Goal: Transaction & Acquisition: Purchase product/service

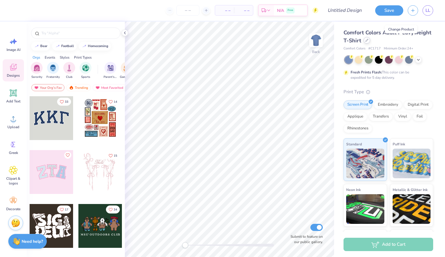
click at [368, 41] on icon at bounding box center [367, 40] width 2 height 2
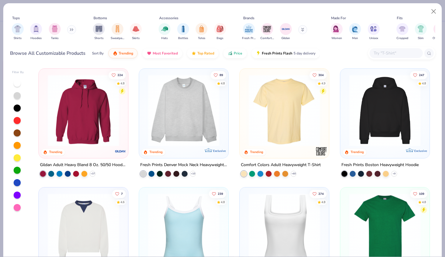
click at [80, 128] on img at bounding box center [84, 111] width 78 height 72
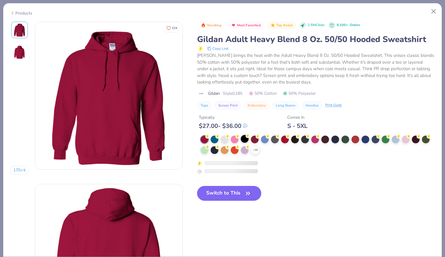
click at [248, 138] on circle at bounding box center [248, 136] width 4 height 4
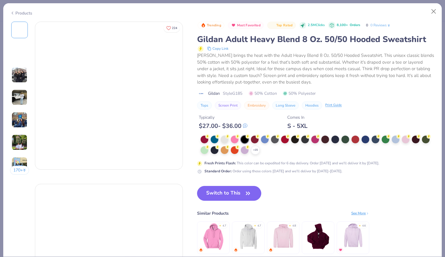
click at [244, 138] on div at bounding box center [245, 140] width 8 height 8
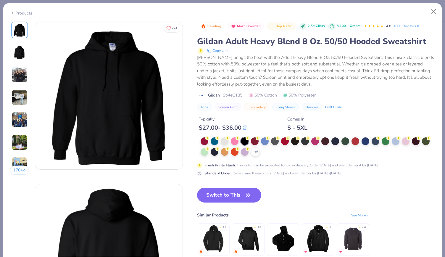
click at [234, 197] on button "Switch to This" at bounding box center [229, 195] width 64 height 15
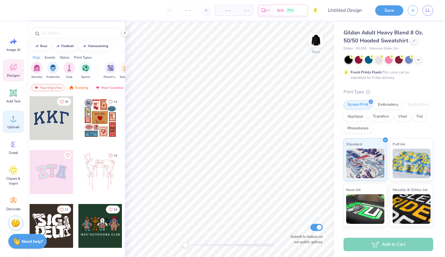
click at [14, 126] on span "Upload" at bounding box center [13, 127] width 12 height 5
click at [7, 123] on div "Upload" at bounding box center [13, 122] width 21 height 22
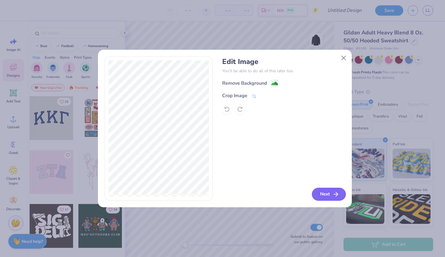
click at [326, 191] on button "Next" at bounding box center [329, 194] width 34 height 13
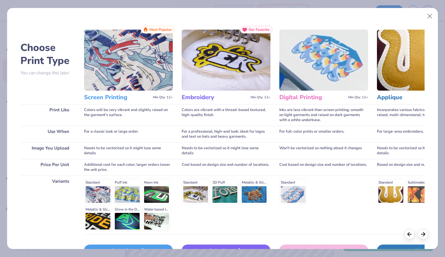
click at [132, 79] on img at bounding box center [128, 60] width 89 height 61
click at [138, 244] on div "Screen Print" at bounding box center [128, 250] width 89 height 12
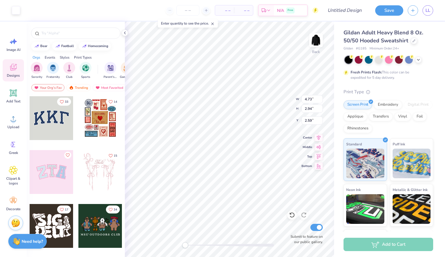
type input "4.73"
type input "2.94"
click at [279, 95] on div "Back W 4.73 4.73 " H 2.94 2.94 " Y 2.59 2.59 " Center Middle Top Bottom Submit …" at bounding box center [229, 139] width 209 height 235
type input "4.00"
type input "2.49"
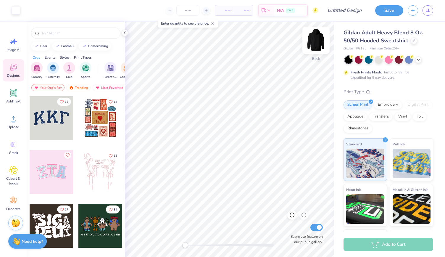
click at [317, 41] on img at bounding box center [316, 40] width 24 height 24
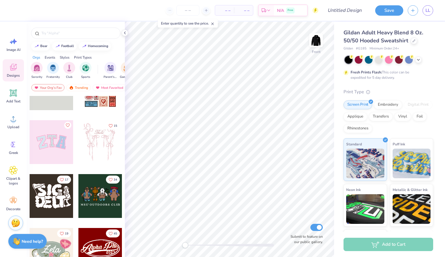
scroll to position [38, 0]
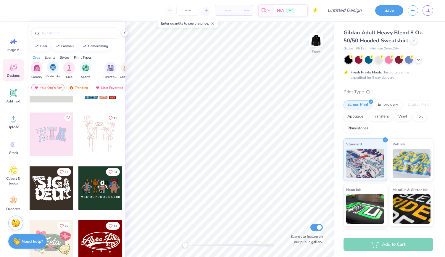
click at [55, 73] on div "Fraternity" at bounding box center [52, 69] width 13 height 17
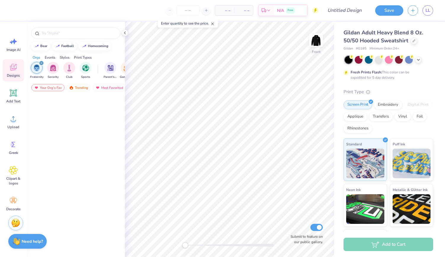
scroll to position [0, 0]
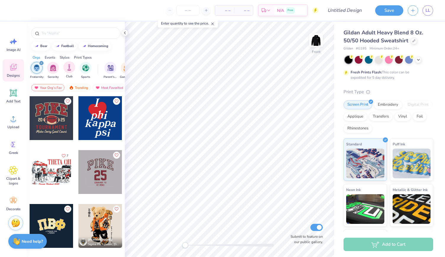
click at [66, 74] on span "Club" at bounding box center [69, 76] width 7 height 4
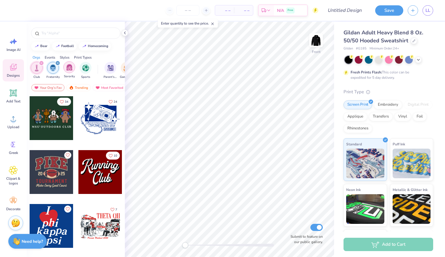
click at [65, 70] on div "filter for Sorority" at bounding box center [69, 67] width 12 height 12
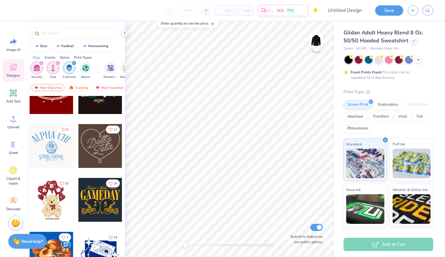
scroll to position [190, 0]
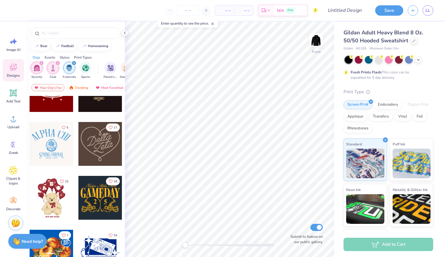
click at [62, 143] on div at bounding box center [52, 144] width 44 height 44
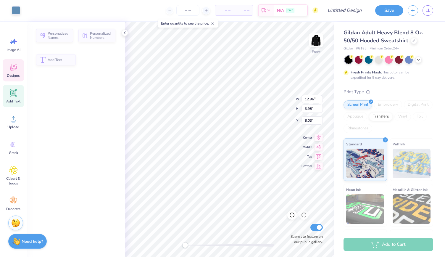
type input "3.98"
type input "8.03"
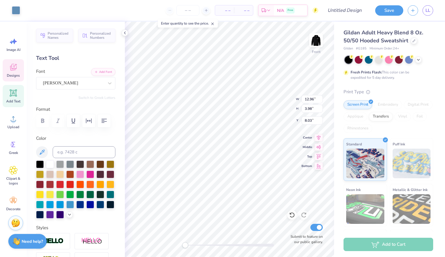
scroll to position [5, 1]
type textarea "A"
type textarea "Montclair Cru"
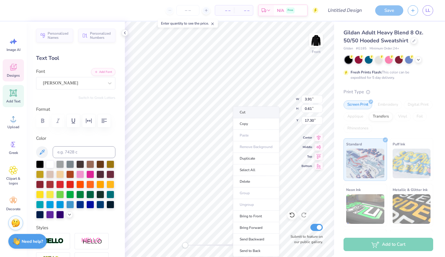
click at [245, 115] on li "Cut" at bounding box center [256, 112] width 46 height 12
type textarea "P"
type textarea "In Montclair as it is in Heaven"
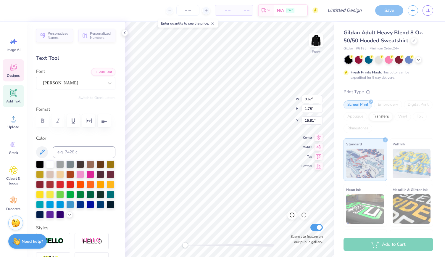
type input "0.67"
type input "1.78"
type input "15.81"
click at [268, 113] on li "Cut" at bounding box center [274, 112] width 46 height 12
click at [214, 109] on li "Cut" at bounding box center [227, 112] width 46 height 12
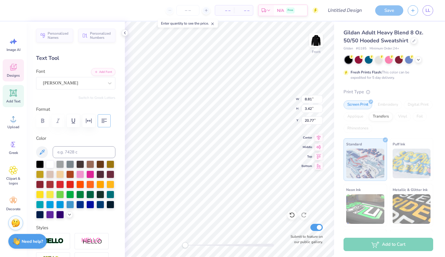
click at [102, 117] on icon "button" at bounding box center [104, 120] width 7 height 7
click at [104, 125] on button "button" at bounding box center [104, 120] width 13 height 13
click at [104, 120] on icon "button" at bounding box center [104, 120] width 7 height 7
type input "15.67"
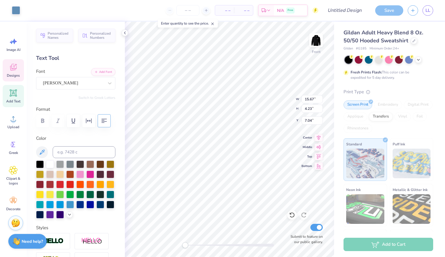
type input "4.23"
type input "7.04"
click at [11, 68] on icon at bounding box center [13, 68] width 6 height 5
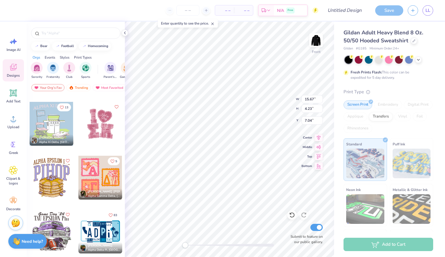
scroll to position [1397, 0]
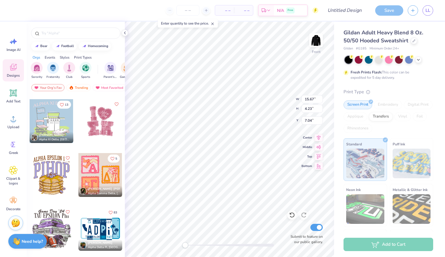
click at [106, 173] on div at bounding box center [100, 175] width 44 height 44
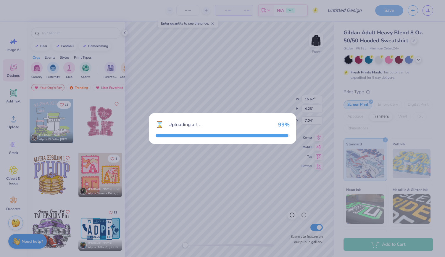
type input "11.22"
type input "11.37"
type input "10.31"
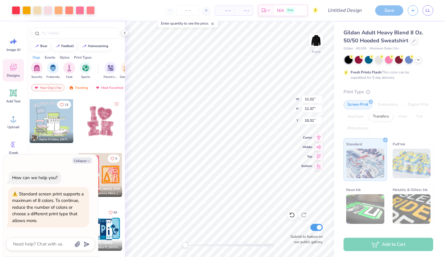
type textarea "x"
type input "15.67"
type input "4.23"
type input "7.04"
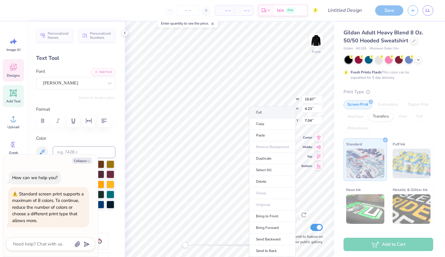
click at [260, 112] on li "Cut" at bounding box center [272, 112] width 46 height 12
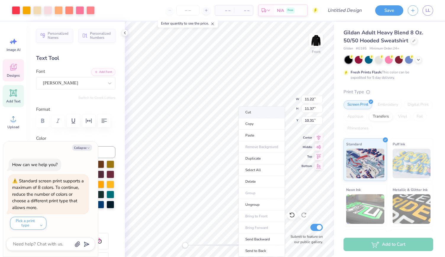
click at [250, 113] on li "Cut" at bounding box center [262, 112] width 46 height 12
click at [249, 110] on li "Cut" at bounding box center [260, 112] width 46 height 12
click at [252, 109] on li "Cut" at bounding box center [259, 112] width 46 height 12
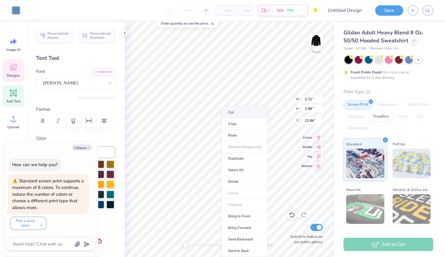
click at [233, 110] on li "Cut" at bounding box center [244, 112] width 46 height 12
click at [236, 112] on li "Cut" at bounding box center [251, 112] width 46 height 12
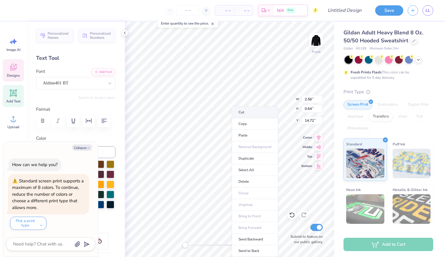
click at [242, 115] on li "Cut" at bounding box center [255, 112] width 46 height 12
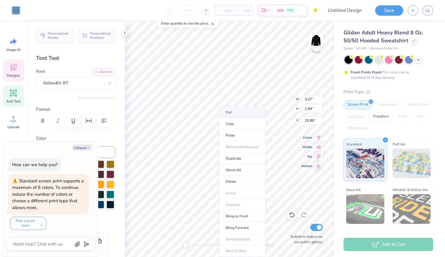
click at [235, 112] on li "Cut" at bounding box center [242, 112] width 46 height 12
click at [236, 113] on li "Cut" at bounding box center [250, 112] width 46 height 12
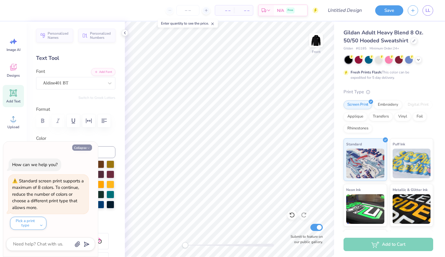
click at [83, 149] on button "Collapse" at bounding box center [82, 147] width 20 height 6
type textarea "x"
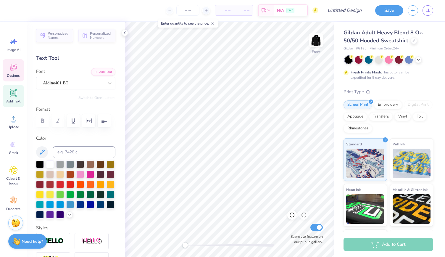
click at [16, 70] on icon at bounding box center [13, 67] width 9 height 9
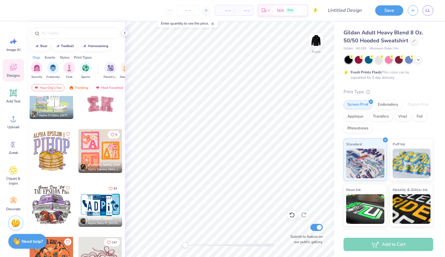
scroll to position [1433, 0]
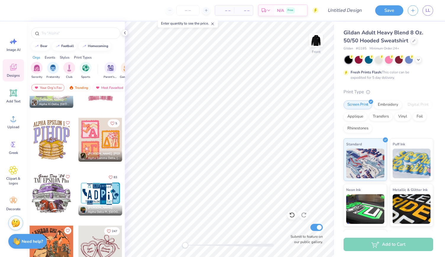
click at [114, 192] on div at bounding box center [100, 194] width 44 height 44
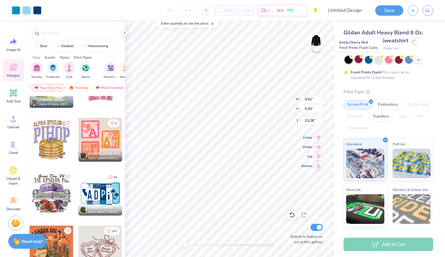
click at [358, 59] on div at bounding box center [359, 59] width 8 height 8
type input "9.21"
click at [350, 60] on div at bounding box center [349, 60] width 8 height 8
click at [390, 59] on div at bounding box center [389, 59] width 8 height 8
click at [424, 46] on div "Gildan Adult Heavy Blend 8 Oz. 50/50 Hooded Sweatshirt Gildan # G185 Minimum Or…" at bounding box center [389, 40] width 90 height 22
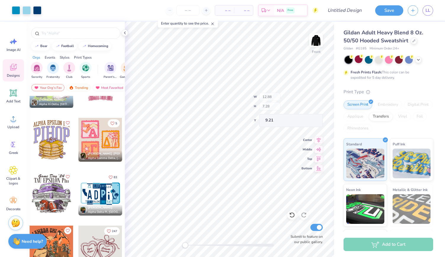
type input "12.88"
type input "7.28"
type input "7.36"
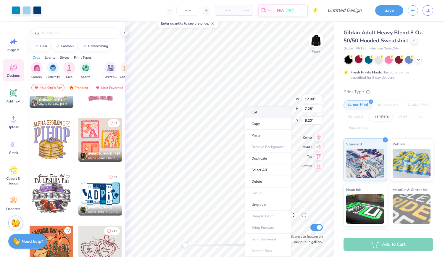
click at [253, 113] on li "Cut" at bounding box center [268, 112] width 46 height 12
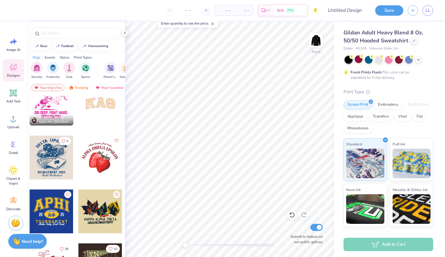
scroll to position [2694, 0]
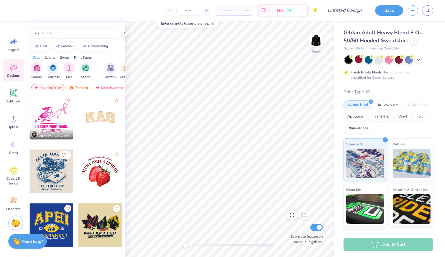
click at [96, 180] on div at bounding box center [100, 171] width 44 height 44
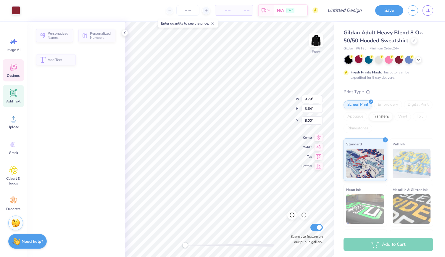
type input "9.79"
type input "3.64"
type input "8.00"
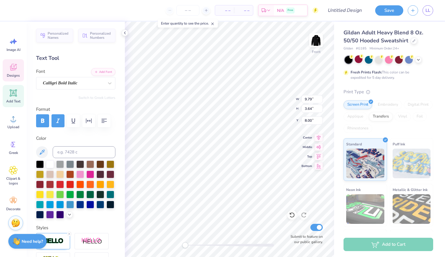
type input "6.41"
type input "1.28"
type input "7.06"
click at [237, 110] on li "Cut" at bounding box center [257, 112] width 46 height 12
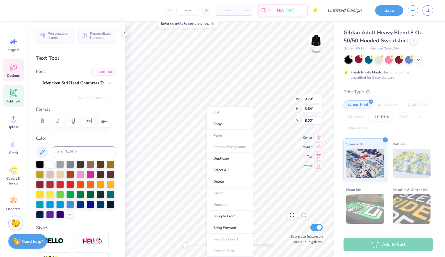
type input "9.79"
type input "3.64"
type input "8.00"
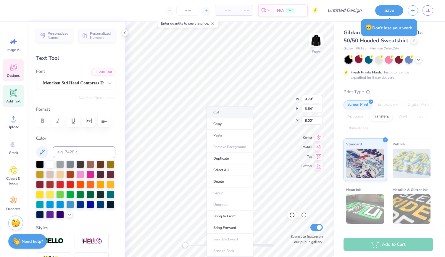
click at [227, 107] on li "Cut" at bounding box center [230, 112] width 46 height 12
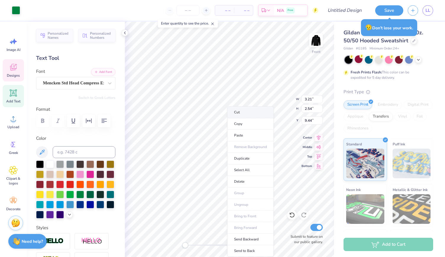
click at [239, 113] on li "Cut" at bounding box center [250, 112] width 46 height 12
click at [227, 115] on li "Cut" at bounding box center [241, 112] width 46 height 12
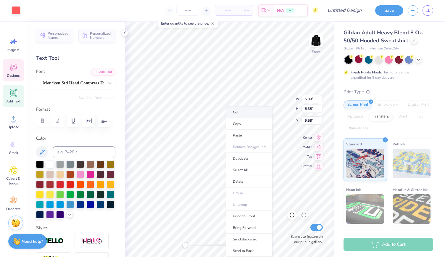
click at [235, 113] on li "Cut" at bounding box center [249, 112] width 46 height 12
click at [246, 109] on li "Cut" at bounding box center [256, 112] width 46 height 12
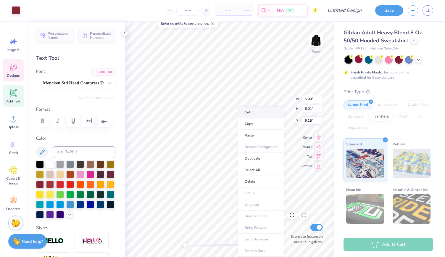
click at [247, 112] on li "Cut" at bounding box center [261, 112] width 46 height 12
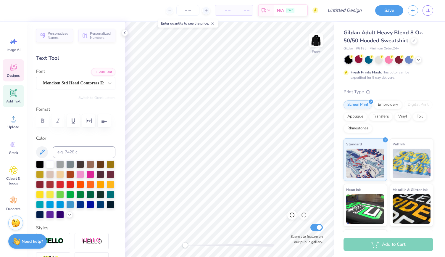
click at [13, 71] on icon at bounding box center [13, 67] width 9 height 9
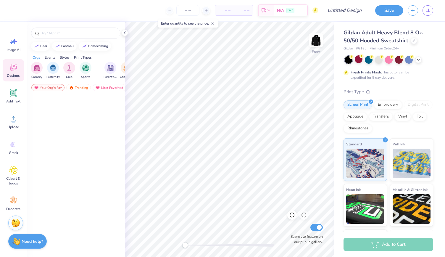
scroll to position [301, 0]
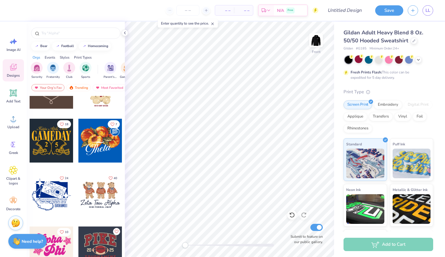
click at [66, 55] on div "Styles" at bounding box center [65, 57] width 10 height 5
click at [42, 70] on div "Classic" at bounding box center [37, 69] width 12 height 17
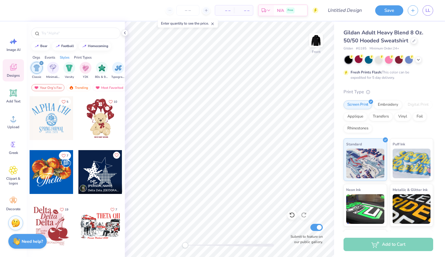
scroll to position [82, 0]
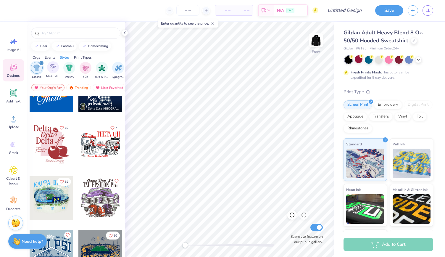
click at [59, 72] on div "Minimalist" at bounding box center [53, 69] width 14 height 17
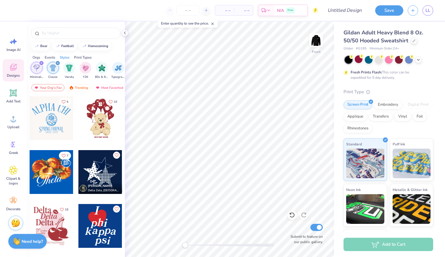
click at [41, 62] on icon "filter for Minimalist" at bounding box center [41, 63] width 2 height 2
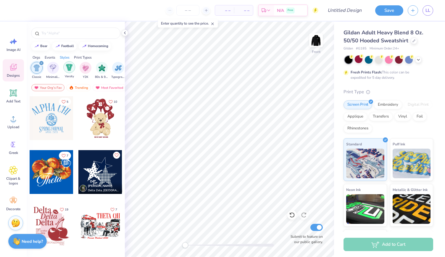
click at [69, 68] on img "filter for Varsity" at bounding box center [69, 67] width 7 height 7
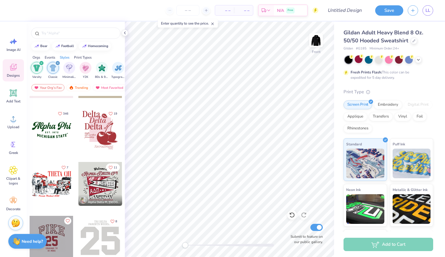
scroll to position [260, 0]
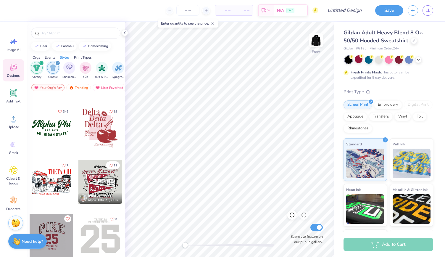
click at [53, 131] on div at bounding box center [52, 128] width 44 height 44
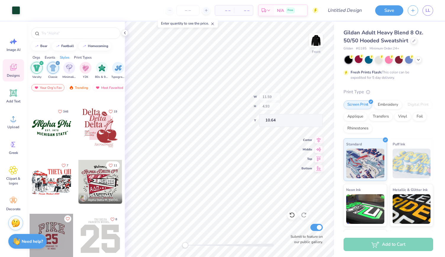
type input "11.59"
type input "4.93"
type input "10.64"
type input "13.35"
type input "5.68"
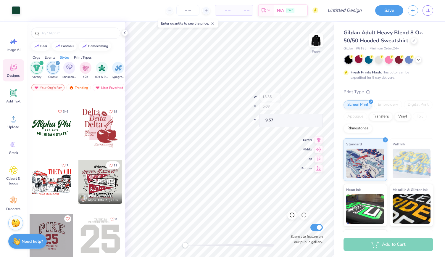
type input "9.57"
type input "9.24"
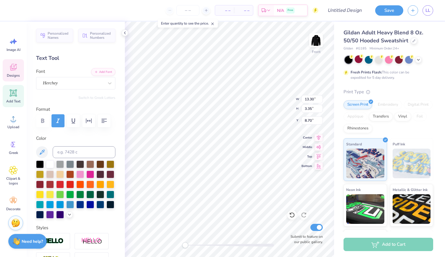
type textarea "A"
type textarea "In Montclair"
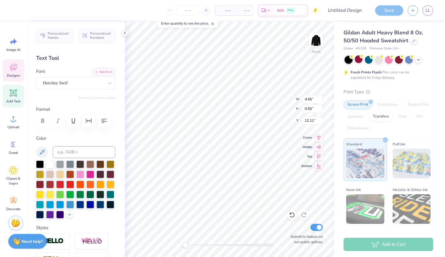
scroll to position [5, 2]
type textarea "E S T . 1 8 7"
type textarea "E"
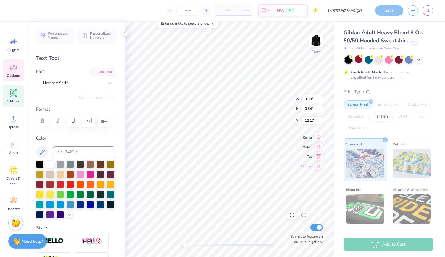
type textarea "as it is"
click at [125, 33] on icon at bounding box center [125, 32] width 5 height 5
type input "10.20"
type input "1.52"
type input "12.87"
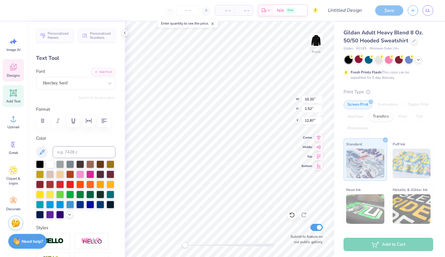
scroll to position [5, 1]
type textarea "M"
type textarea "In Heaven"
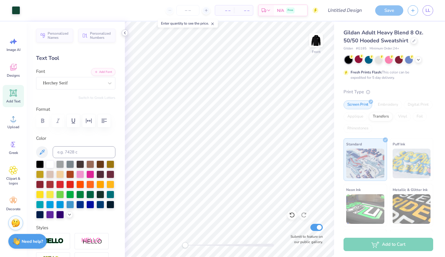
click at [124, 33] on polyline at bounding box center [124, 33] width 1 height 2
click at [124, 33] on icon at bounding box center [125, 32] width 5 height 5
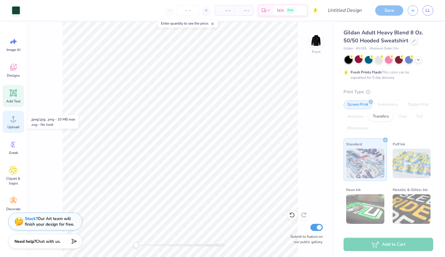
click at [11, 123] on div "Upload" at bounding box center [13, 122] width 21 height 22
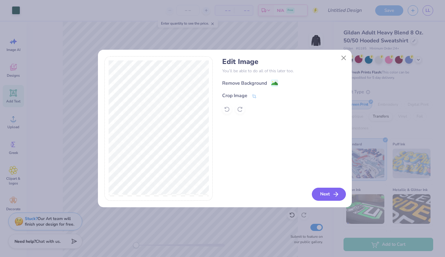
click at [328, 196] on button "Next" at bounding box center [329, 194] width 34 height 13
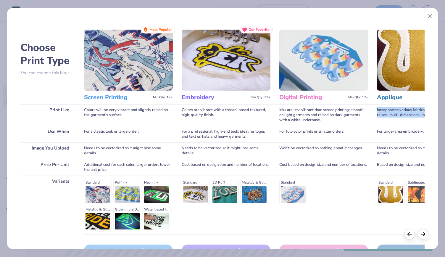
drag, startPoint x: 442, startPoint y: 99, endPoint x: 445, endPoint y: 119, distance: 20.0
click at [445, 119] on div "Choose Print Type You can change this later. Print Like Use When Image You Uplo…" at bounding box center [222, 128] width 445 height 257
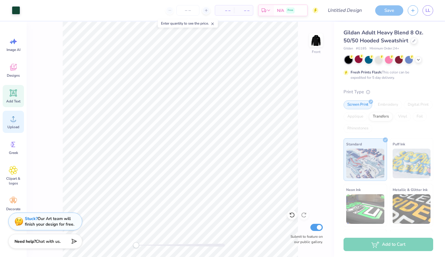
click at [15, 120] on icon at bounding box center [13, 118] width 9 height 9
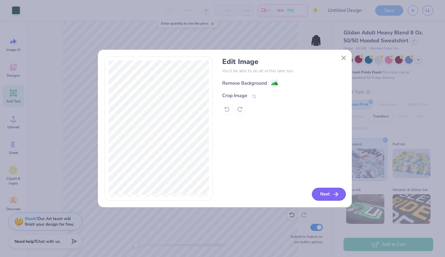
click at [325, 194] on button "Next" at bounding box center [329, 194] width 34 height 13
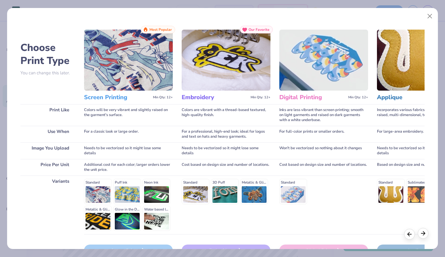
click at [420, 235] on icon at bounding box center [423, 233] width 7 height 7
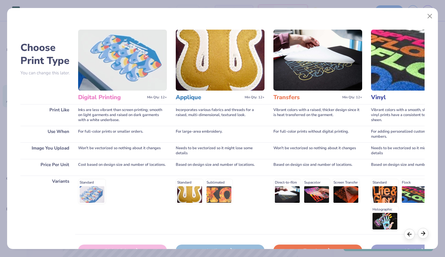
scroll to position [0, 202]
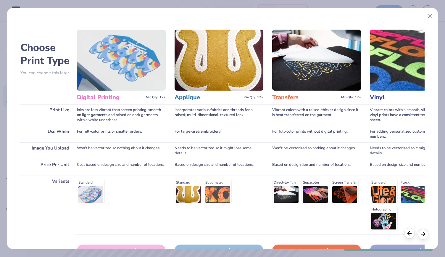
click at [410, 236] on icon at bounding box center [409, 233] width 7 height 7
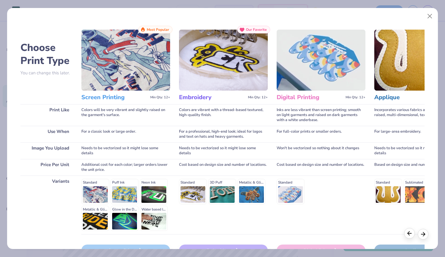
scroll to position [0, 0]
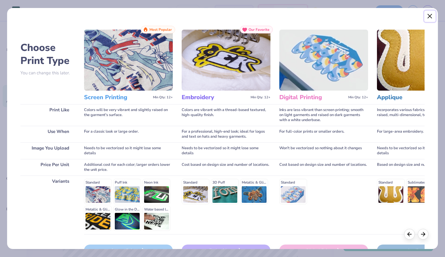
click at [430, 16] on button "Close" at bounding box center [429, 16] width 11 height 11
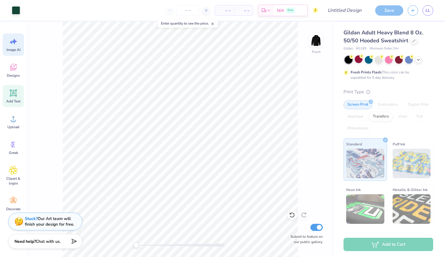
click at [15, 49] on span "Image AI" at bounding box center [14, 49] width 14 height 5
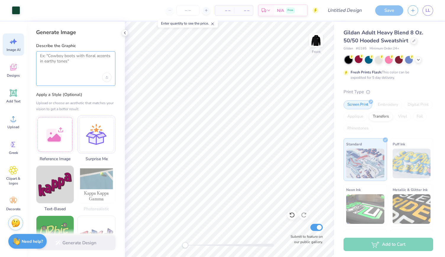
click at [43, 67] on textarea at bounding box center [76, 60] width 72 height 15
click at [85, 248] on div "Generate Design" at bounding box center [76, 242] width 98 height 29
click at [76, 238] on div "Generate Design" at bounding box center [76, 242] width 98 height 29
click at [56, 123] on div at bounding box center [55, 134] width 38 height 38
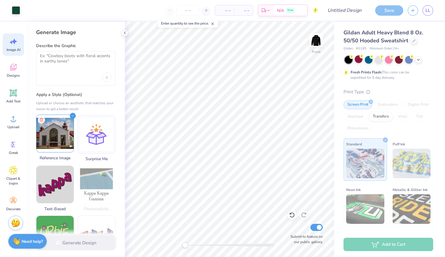
click at [57, 129] on img at bounding box center [54, 133] width 37 height 37
click at [85, 61] on textarea at bounding box center [76, 60] width 72 height 15
click at [12, 73] on span "Designs" at bounding box center [13, 75] width 13 height 5
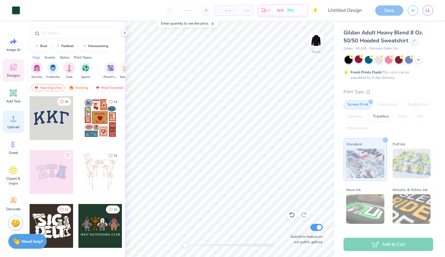
click at [14, 123] on div "Upload" at bounding box center [13, 122] width 21 height 22
click at [8, 47] on div "Image AI" at bounding box center [13, 44] width 21 height 22
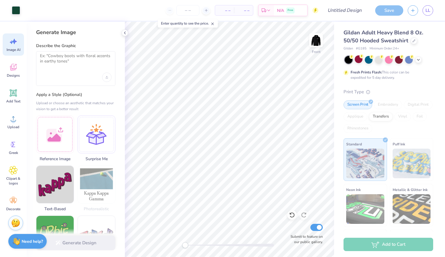
click at [75, 241] on div "Generate Design" at bounding box center [76, 242] width 98 height 29
click at [80, 75] on div at bounding box center [76, 77] width 72 height 9
click at [81, 64] on textarea at bounding box center [76, 60] width 72 height 15
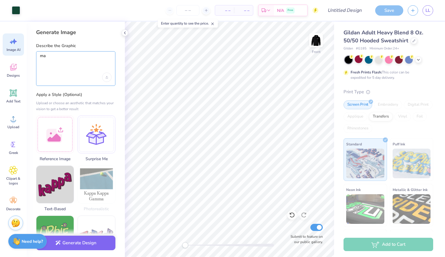
type textarea "m"
type textarea "put this building on the shirt"
click at [107, 75] on div "Upload image" at bounding box center [106, 77] width 9 height 9
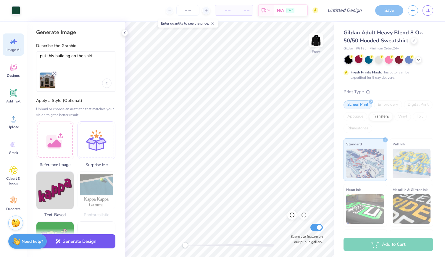
click at [80, 241] on button "Generate Design" at bounding box center [75, 241] width 79 height 15
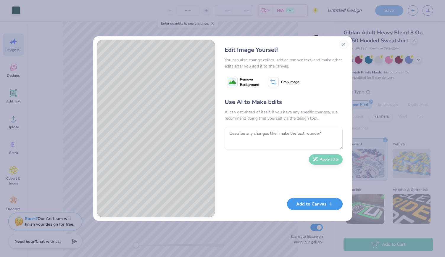
click at [322, 204] on button "Add to Canvas" at bounding box center [315, 204] width 56 height 12
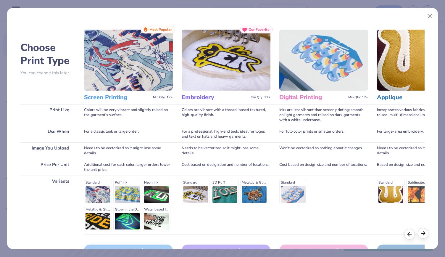
click at [424, 233] on line at bounding box center [423, 233] width 4 height 0
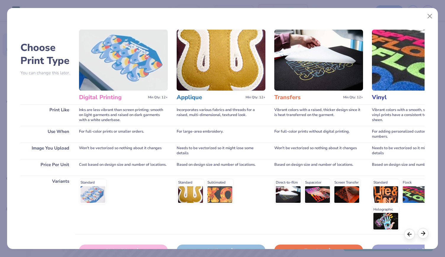
scroll to position [0, 202]
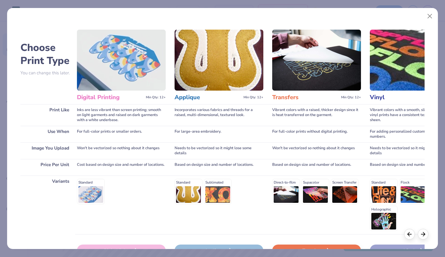
click at [341, 247] on div "Transfers" at bounding box center [316, 250] width 89 height 12
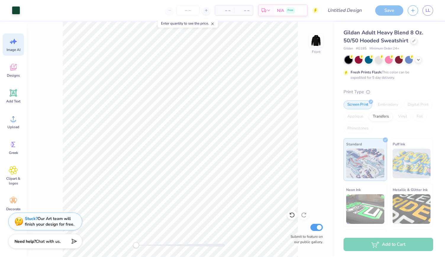
scroll to position [0, 0]
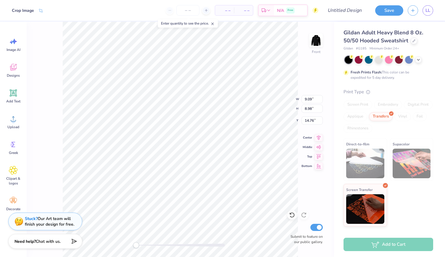
type input "15.67"
type input "2.64"
type input "8.80"
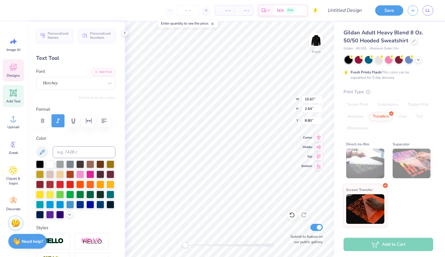
type input "2.70"
type input "0.50"
type input "12.19"
type input "8.15"
type input "1.64"
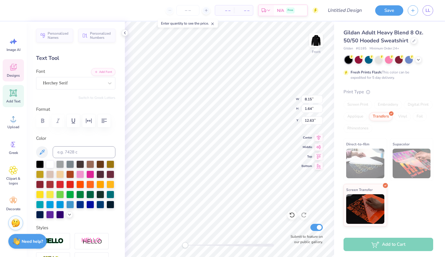
type input "12.80"
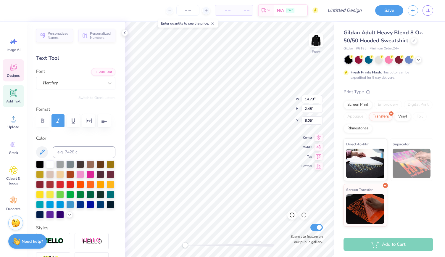
type input "9.02"
type input "1.81"
type input "12.62"
click at [64, 184] on div at bounding box center [60, 184] width 8 height 8
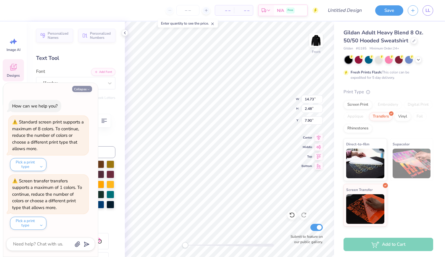
click at [89, 88] on icon "button" at bounding box center [89, 90] width 4 height 4
type textarea "x"
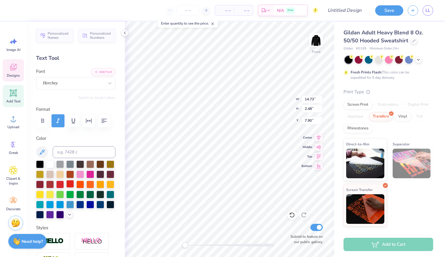
click at [74, 184] on div at bounding box center [70, 184] width 8 height 8
click at [44, 185] on div at bounding box center [40, 184] width 8 height 8
type input "9.75"
type input "1.96"
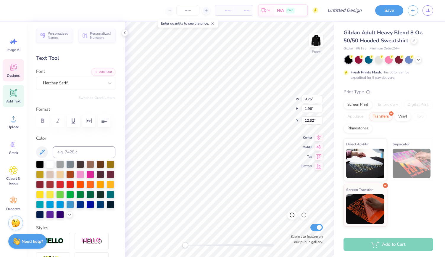
type input "12.32"
click at [54, 182] on div at bounding box center [50, 184] width 8 height 8
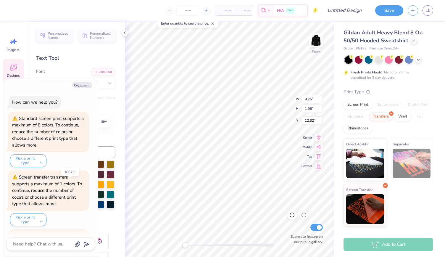
scroll to position [54, 0]
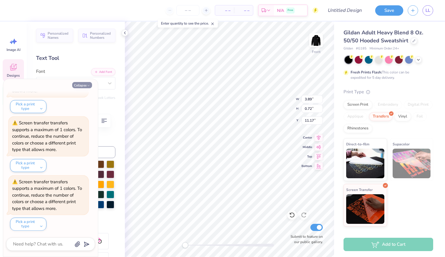
click at [85, 86] on button "Collapse" at bounding box center [82, 85] width 20 height 6
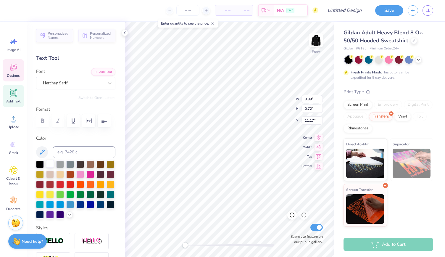
click at [52, 162] on div at bounding box center [50, 164] width 8 height 8
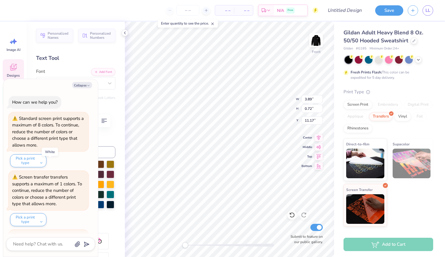
scroll to position [113, 0]
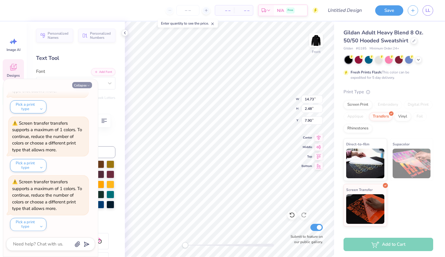
click at [87, 85] on icon "button" at bounding box center [89, 86] width 4 height 4
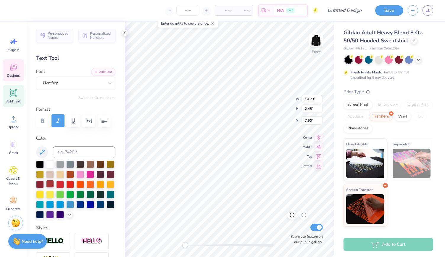
click at [54, 186] on div at bounding box center [50, 184] width 8 height 8
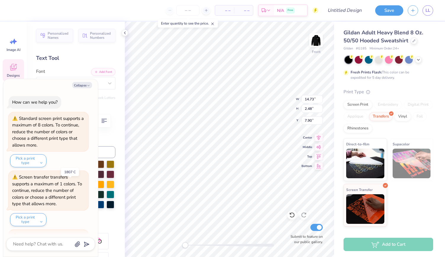
scroll to position [171, 0]
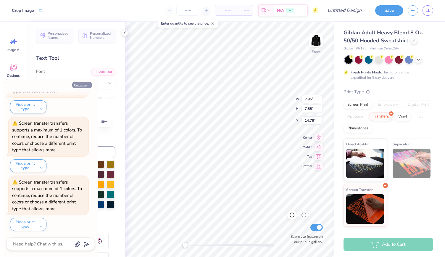
click at [86, 85] on button "Collapse" at bounding box center [82, 85] width 20 height 6
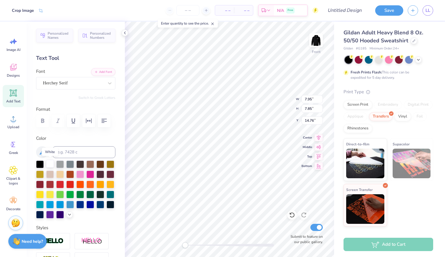
click at [47, 163] on div at bounding box center [50, 164] width 8 height 8
click at [360, 108] on div "Screen Print" at bounding box center [358, 103] width 29 height 9
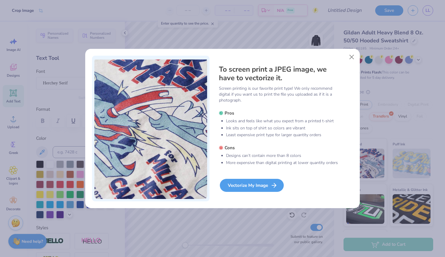
click at [250, 187] on div "Vectorize My Image" at bounding box center [252, 185] width 64 height 13
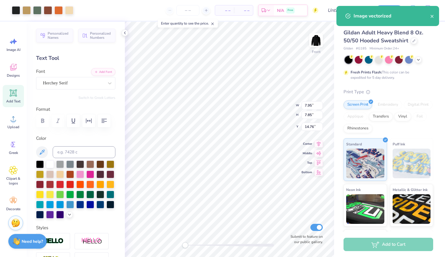
type textarea "x"
type input "7.84"
type input "14.77"
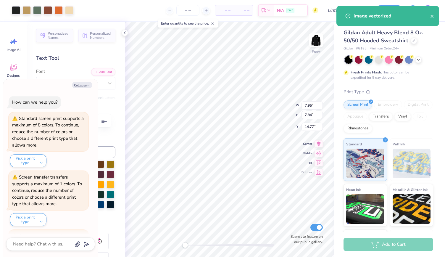
scroll to position [278, 0]
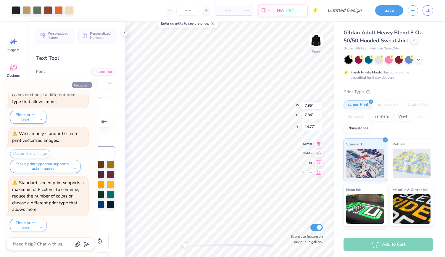
click at [87, 86] on icon "button" at bounding box center [89, 86] width 4 height 4
type textarea "x"
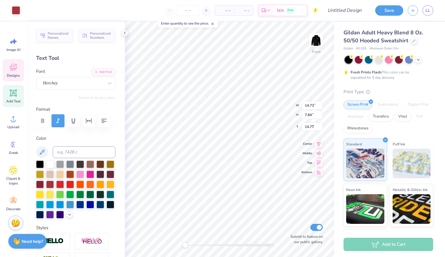
type input "14.73"
type input "2.48"
type input "7.90"
type input "9.75"
type input "1.96"
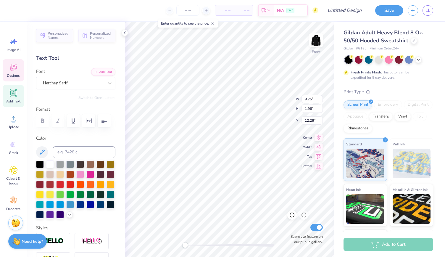
type input "12.26"
type input "7.95"
type input "7.84"
type input "14.77"
type input "0.35"
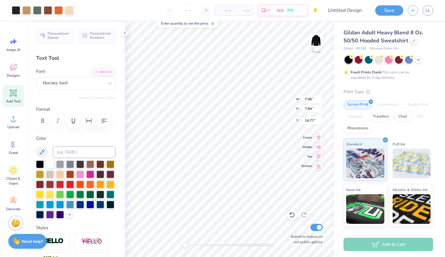
type input "0.35"
type input "12.62"
click at [37, 9] on div at bounding box center [37, 10] width 8 height 8
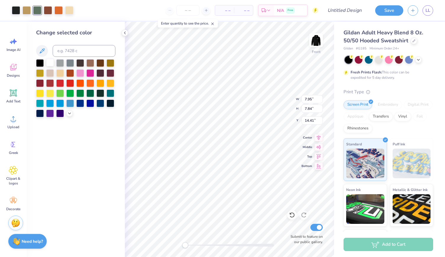
click at [50, 62] on div at bounding box center [50, 63] width 8 height 8
click at [49, 64] on div at bounding box center [50, 63] width 8 height 8
click at [126, 33] on icon at bounding box center [125, 32] width 5 height 5
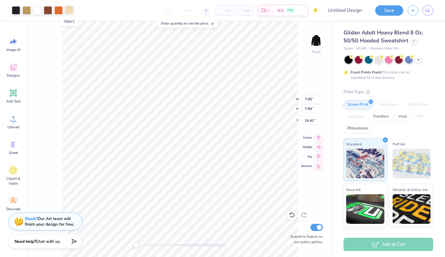
click at [71, 10] on div at bounding box center [69, 10] width 8 height 8
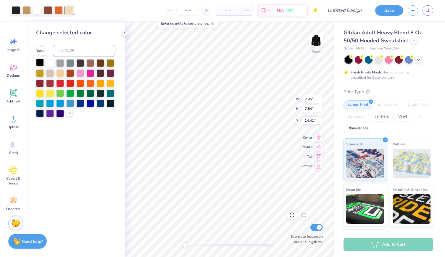
click at [42, 63] on div at bounding box center [40, 63] width 8 height 8
click at [70, 64] on div at bounding box center [70, 63] width 8 height 8
click at [62, 63] on div at bounding box center [60, 63] width 8 height 8
click at [70, 113] on icon at bounding box center [69, 112] width 5 height 5
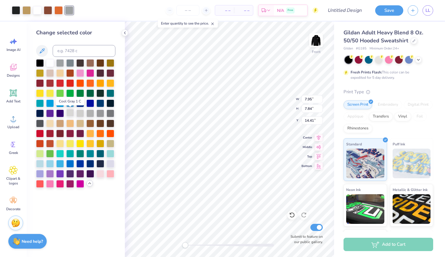
click at [72, 112] on div at bounding box center [70, 113] width 8 height 8
click at [59, 73] on div at bounding box center [60, 73] width 8 height 8
click at [26, 10] on div at bounding box center [26, 10] width 8 height 8
click at [50, 64] on div at bounding box center [50, 63] width 8 height 8
click at [124, 33] on icon at bounding box center [125, 32] width 5 height 5
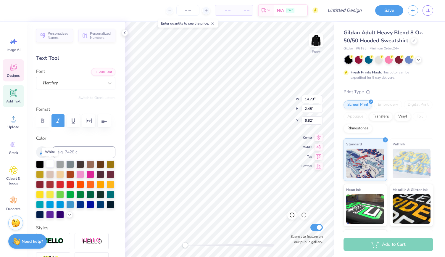
click at [51, 163] on div at bounding box center [50, 164] width 8 height 8
type input "3.89"
type input "0.72"
type input "10.09"
type input "9.75"
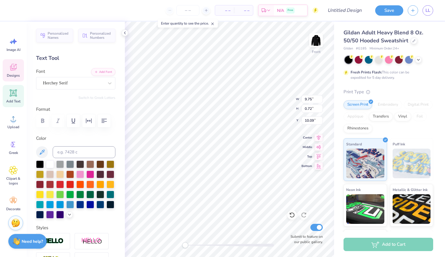
type input "1.96"
type input "11.33"
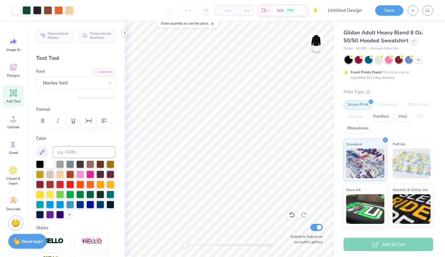
click at [126, 33] on icon at bounding box center [125, 32] width 5 height 5
click at [124, 34] on icon at bounding box center [125, 32] width 5 height 5
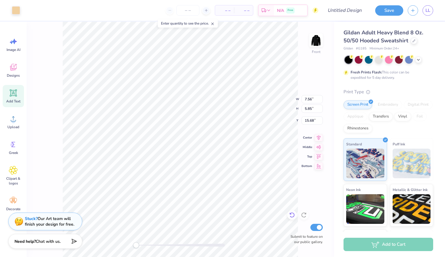
click at [293, 216] on icon at bounding box center [292, 215] width 6 height 6
type input "0.73"
type input "0.97"
type input "14.41"
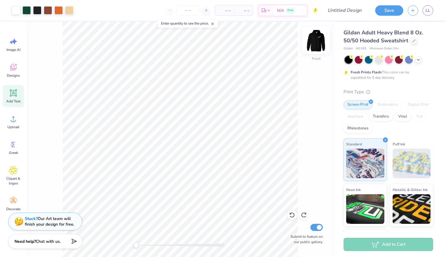
click at [316, 41] on img at bounding box center [316, 40] width 24 height 24
click at [299, 159] on div "Back Submit to feature on our public gallery." at bounding box center [180, 139] width 307 height 235
click at [320, 38] on img at bounding box center [316, 40] width 24 height 24
click at [318, 45] on img at bounding box center [316, 40] width 24 height 24
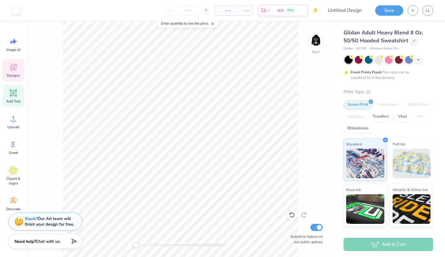
click at [20, 69] on div "Designs" at bounding box center [13, 70] width 21 height 22
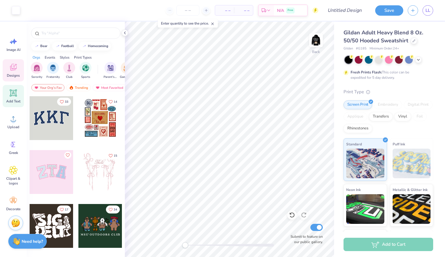
click at [13, 96] on icon at bounding box center [13, 92] width 9 height 9
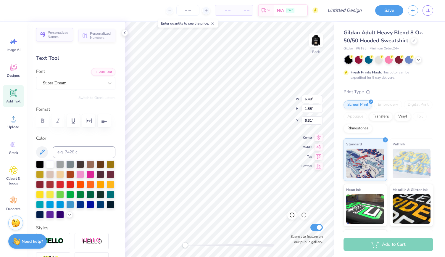
click at [57, 38] on span "Personalized Names" at bounding box center [59, 34] width 22 height 8
type input "12.43"
type input "2.00"
type input "6.25"
click at [249, 111] on li "Cut" at bounding box center [261, 112] width 46 height 12
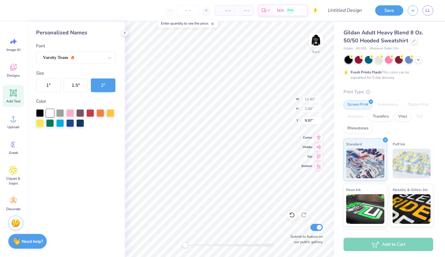
click at [13, 100] on span "Add Text" at bounding box center [13, 101] width 14 height 5
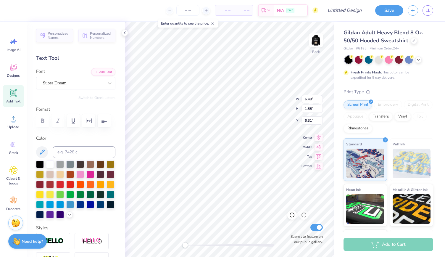
type input "6.48"
type input "1.88"
type input "6.31"
click at [240, 114] on li "Cut" at bounding box center [251, 112] width 46 height 12
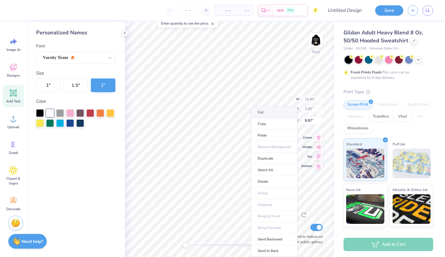
click at [265, 113] on li "Cut" at bounding box center [274, 112] width 46 height 12
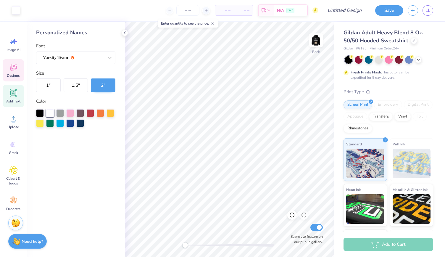
click at [18, 65] on div "Designs" at bounding box center [13, 70] width 21 height 22
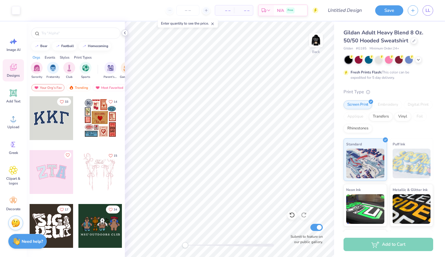
click at [125, 33] on polyline at bounding box center [124, 33] width 1 height 2
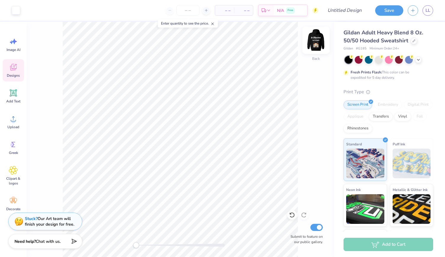
click at [321, 44] on img at bounding box center [316, 40] width 24 height 24
click at [413, 41] on icon at bounding box center [414, 40] width 3 height 3
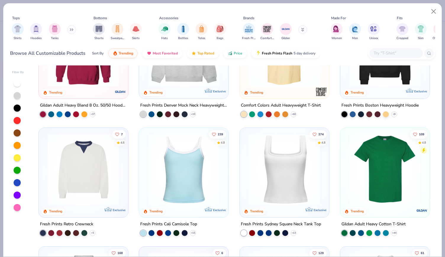
scroll to position [63, 0]
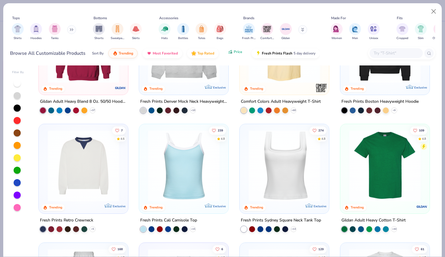
click at [240, 52] on span "Price" at bounding box center [238, 51] width 9 height 5
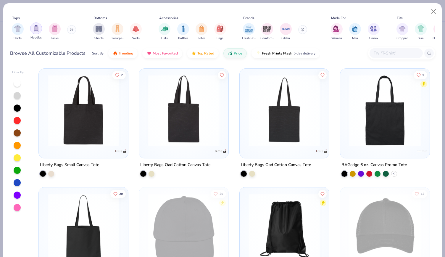
click at [38, 33] on div "filter for Hoodies" at bounding box center [36, 28] width 12 height 12
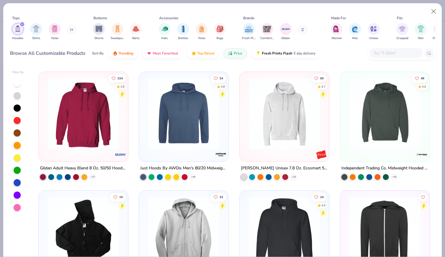
scroll to position [116, 0]
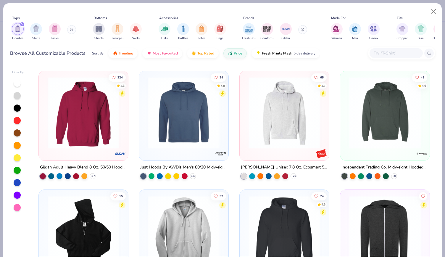
click at [305, 107] on img at bounding box center [285, 113] width 78 height 72
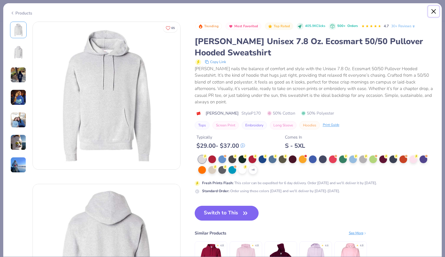
click at [432, 13] on button "Close" at bounding box center [433, 11] width 11 height 11
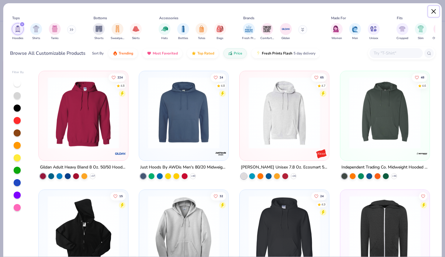
click at [433, 9] on button "Close" at bounding box center [433, 11] width 11 height 11
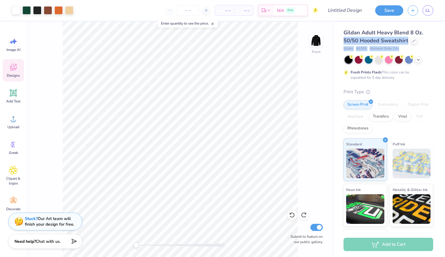
drag, startPoint x: 445, startPoint y: 51, endPoint x: 445, endPoint y: 35, distance: 16.6
click at [445, 35] on div "Gildan Adult Heavy Blend 8 Oz. 50/50 Hooded Sweatshirt Gildan # G185 Minimum Or…" at bounding box center [389, 127] width 111 height 210
click at [424, 72] on div "Fresh Prints Flash: This color can be expedited for 5 day delivery." at bounding box center [389, 68] width 90 height 24
click at [411, 40] on div at bounding box center [414, 40] width 7 height 7
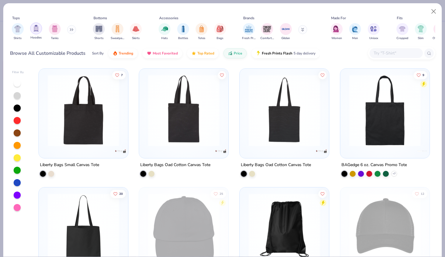
click at [34, 32] on div "filter for Hoodies" at bounding box center [36, 28] width 12 height 12
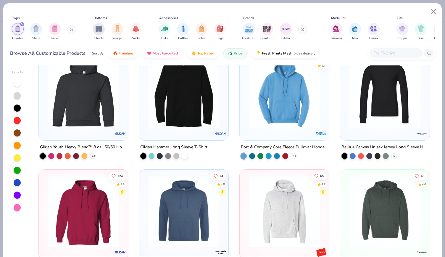
scroll to position [11, 0]
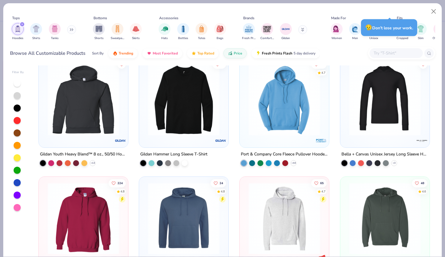
click at [283, 119] on img at bounding box center [285, 100] width 78 height 72
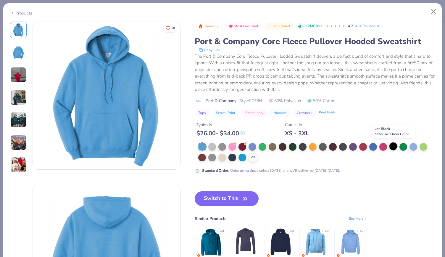
click at [392, 146] on div at bounding box center [393, 146] width 8 height 8
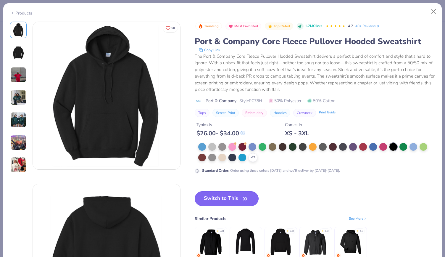
click at [230, 198] on button "Switch to This" at bounding box center [227, 198] width 64 height 15
click at [236, 197] on button "Switch to This" at bounding box center [227, 198] width 64 height 15
click at [213, 201] on button "Switch to This" at bounding box center [227, 198] width 64 height 15
click at [232, 197] on button "Switch to This" at bounding box center [227, 198] width 64 height 15
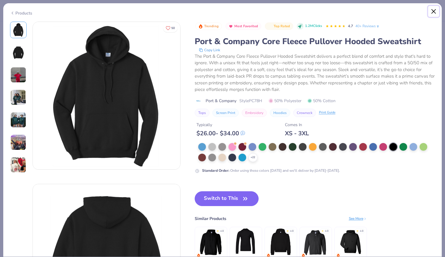
click at [436, 9] on button "Close" at bounding box center [433, 11] width 11 height 11
click at [436, 10] on button "Close" at bounding box center [433, 11] width 11 height 11
drag, startPoint x: 444, startPoint y: 34, endPoint x: 322, endPoint y: 257, distance: 253.6
click at [444, 45] on div "Products 50 Abbie Steinhart Delta Phi Epsilon, Indiana University Bloomington A…" at bounding box center [222, 128] width 445 height 257
click at [434, 12] on button "Close" at bounding box center [433, 11] width 11 height 11
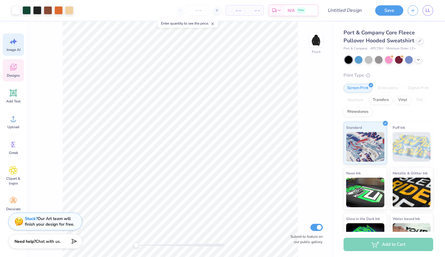
click at [19, 54] on div "Image AI" at bounding box center [13, 44] width 21 height 22
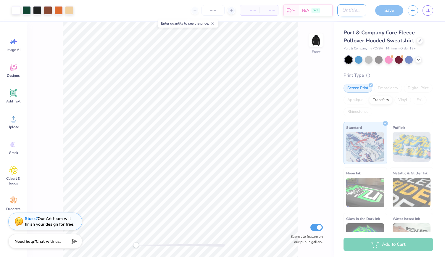
click at [356, 15] on input "Design Title" at bounding box center [351, 10] width 29 height 12
type input "Cru Merch"
click at [351, 25] on div "Port & Company Core Fleece Pullover Hooded Sweatshirt Port & Company # PC78H Mi…" at bounding box center [389, 139] width 111 height 234
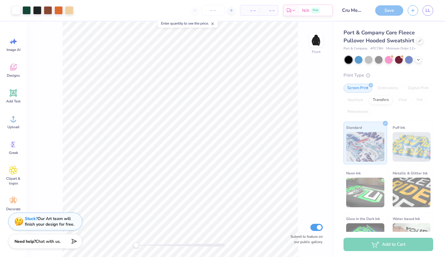
click at [213, 23] on icon at bounding box center [212, 24] width 4 height 4
click at [418, 59] on polyline at bounding box center [418, 59] width 2 height 1
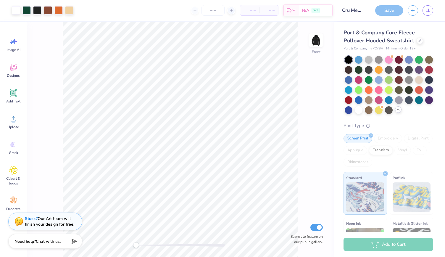
click at [431, 47] on div "Port & Company Core Fleece Pullover Hooded Sweatshirt Port & Company # PC78H Mi…" at bounding box center [389, 164] width 111 height 284
click at [397, 110] on polyline at bounding box center [398, 109] width 2 height 1
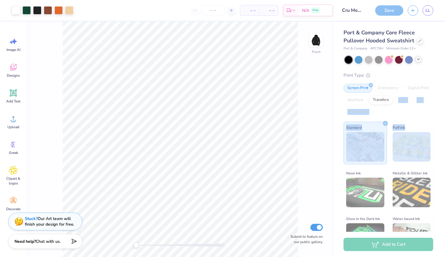
scroll to position [24, 0]
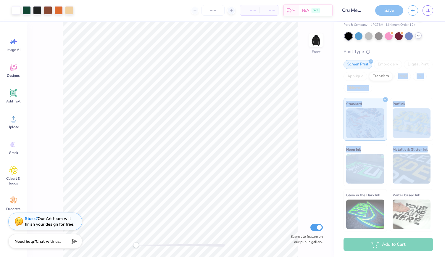
drag, startPoint x: 445, startPoint y: 101, endPoint x: 445, endPoint y: 148, distance: 47.1
click at [445, 148] on div "Port & Company Core Fleece Pullover Hooded Sweatshirt Port & Company # PC78H Mi…" at bounding box center [389, 127] width 111 height 210
click at [424, 79] on div "Screen Print Embroidery Digital Print Applique Transfers Vinyl Foil Rhinestones" at bounding box center [389, 76] width 90 height 33
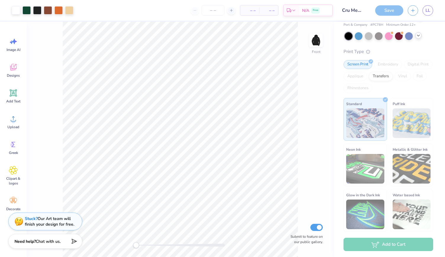
click at [397, 247] on div "Add to Cart" at bounding box center [389, 244] width 90 height 13
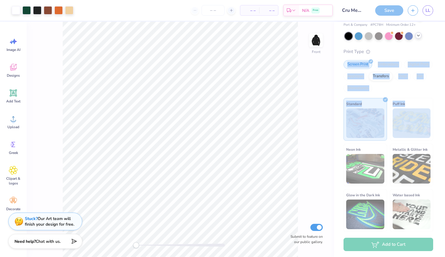
scroll to position [0, 0]
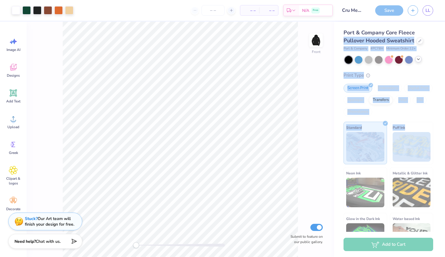
drag, startPoint x: 445, startPoint y: 99, endPoint x: 437, endPoint y: 33, distance: 65.6
click at [437, 33] on div "Port & Company Core Fleece Pullover Hooded Sweatshirt Port & Company # PC78H Mi…" at bounding box center [389, 127] width 111 height 210
click at [427, 45] on div "Port & Company Core Fleece Pullover Hooded Sweatshirt Port & Company # PC78H Mi…" at bounding box center [389, 40] width 90 height 22
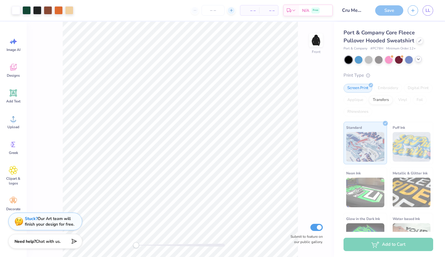
click at [231, 10] on line at bounding box center [231, 10] width 0 height 2
type input "12"
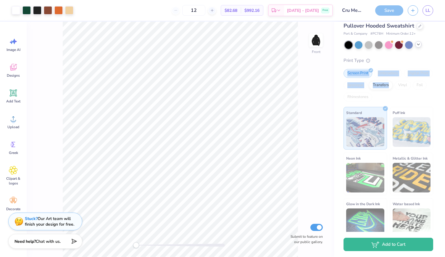
scroll to position [3, 0]
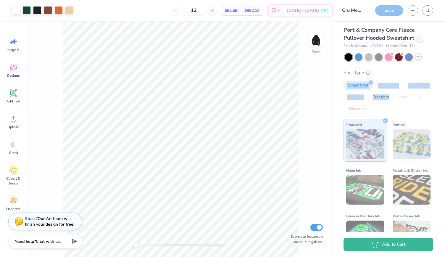
click at [444, 73] on div "Port & Company Core Fleece Pullover Hooded Sweatshirt Port & Company # PC78H Mi…" at bounding box center [389, 127] width 111 height 210
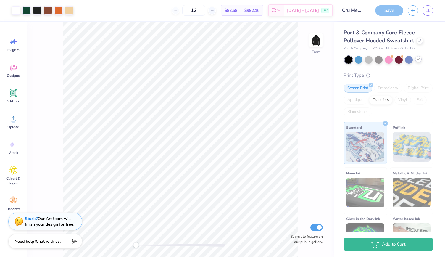
click at [419, 73] on div "Print Type" at bounding box center [389, 75] width 90 height 7
drag, startPoint x: 445, startPoint y: 66, endPoint x: 437, endPoint y: 35, distance: 31.8
click at [437, 35] on div "Port & Company Core Fleece Pullover Hooded Sweatshirt Port & Company # PC78H Mi…" at bounding box center [389, 127] width 111 height 210
click at [398, 80] on div "Print Type Screen Print Embroidery Digital Print Applique Transfers Vinyl Foil …" at bounding box center [389, 164] width 90 height 184
click at [417, 42] on div at bounding box center [420, 40] width 7 height 7
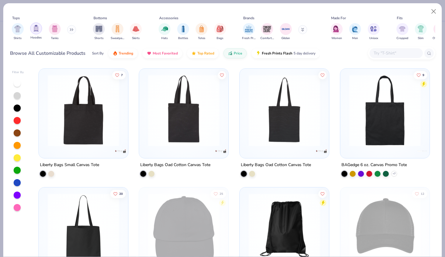
click at [37, 32] on div "filter for Hoodies" at bounding box center [36, 28] width 12 height 12
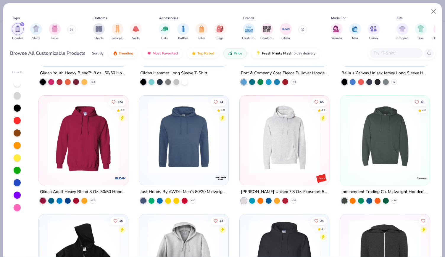
scroll to position [124, 0]
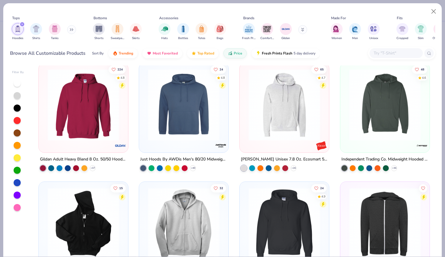
click at [277, 128] on img at bounding box center [285, 105] width 78 height 72
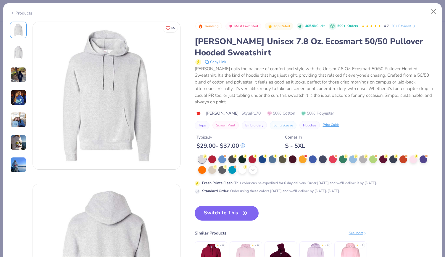
click at [252, 168] on icon at bounding box center [253, 170] width 5 height 5
click at [283, 170] on div at bounding box center [283, 169] width 8 height 8
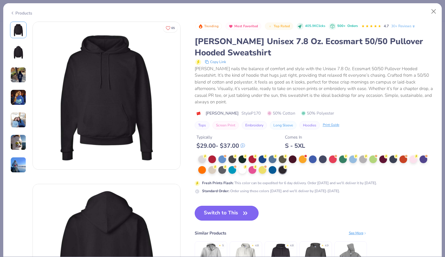
click at [230, 213] on button "Switch to This" at bounding box center [227, 213] width 64 height 15
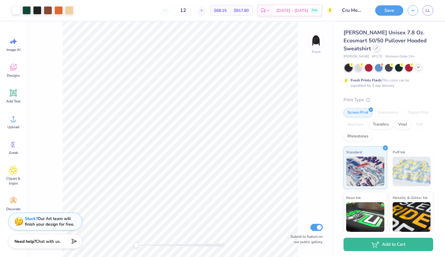
click at [376, 51] on div at bounding box center [376, 48] width 7 height 7
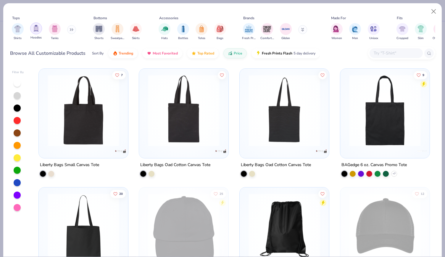
click at [35, 31] on img "filter for Hoodies" at bounding box center [36, 28] width 7 height 7
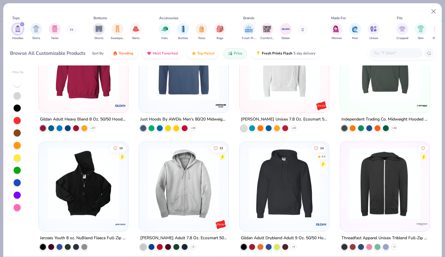
scroll to position [170, 0]
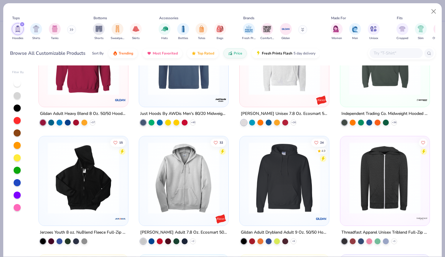
click at [274, 183] on img at bounding box center [285, 178] width 78 height 72
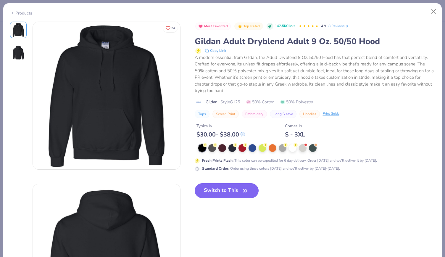
click at [236, 190] on button "Switch to This" at bounding box center [227, 190] width 64 height 15
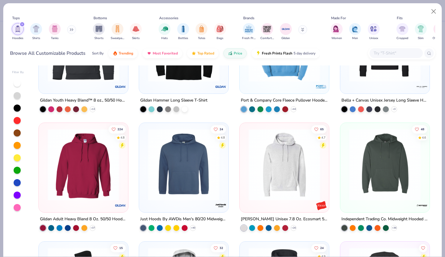
scroll to position [66, 0]
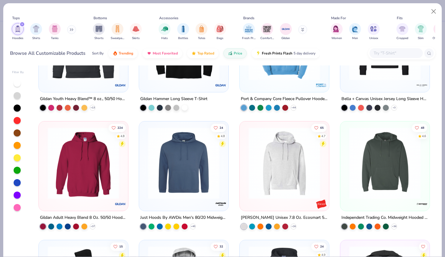
click at [406, 156] on img at bounding box center [385, 163] width 78 height 72
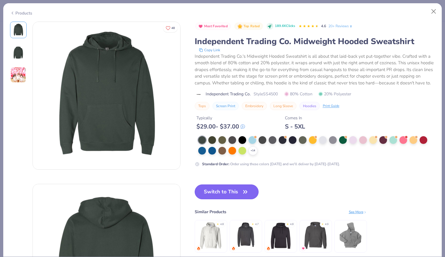
click at [223, 197] on button "Switch to This" at bounding box center [227, 191] width 64 height 15
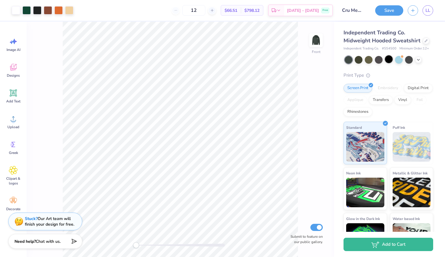
click at [389, 63] on div at bounding box center [389, 59] width 8 height 8
click at [425, 41] on icon at bounding box center [426, 40] width 3 height 3
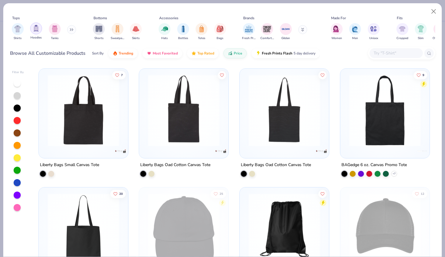
click at [37, 32] on div "filter for Hoodies" at bounding box center [36, 28] width 12 height 12
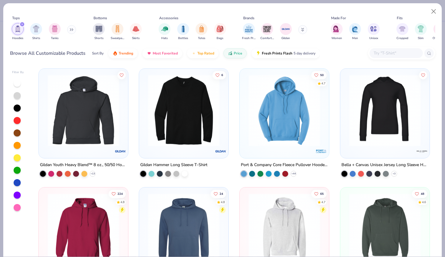
click at [22, 24] on icon "filter for Hoodies" at bounding box center [22, 24] width 2 height 2
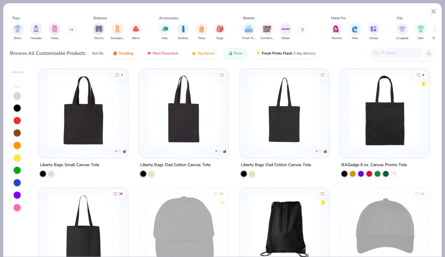
click at [71, 31] on button at bounding box center [71, 29] width 9 height 9
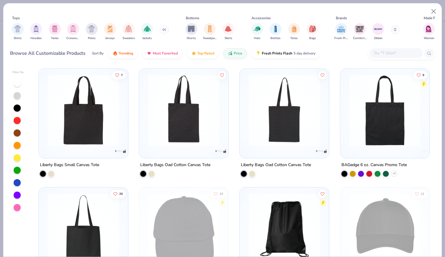
click at [71, 31] on img "filter for Crewnecks" at bounding box center [73, 28] width 7 height 7
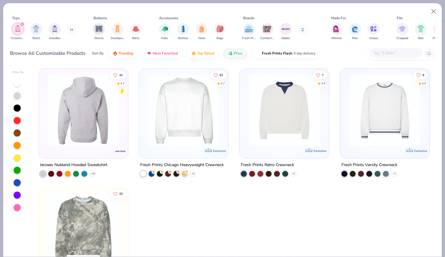
click at [104, 129] on img at bounding box center [84, 111] width 78 height 72
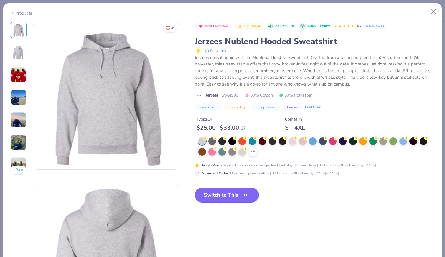
click at [232, 196] on button "Switch to This" at bounding box center [227, 195] width 64 height 15
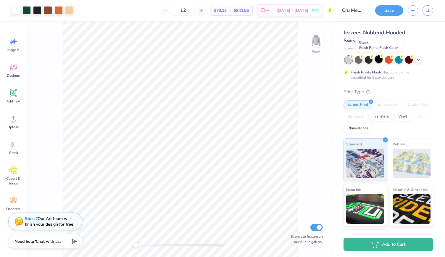
click at [377, 61] on div at bounding box center [379, 59] width 8 height 8
click at [24, 8] on div at bounding box center [26, 10] width 8 height 8
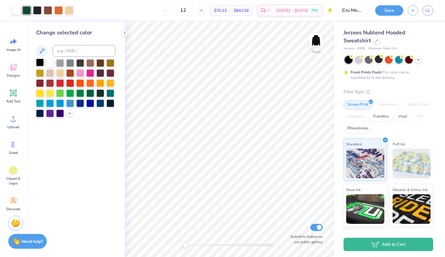
click at [41, 62] on div at bounding box center [40, 63] width 8 height 8
click at [126, 32] on icon at bounding box center [125, 32] width 5 height 5
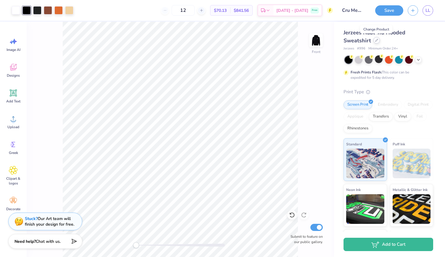
click at [374, 42] on div at bounding box center [376, 40] width 7 height 7
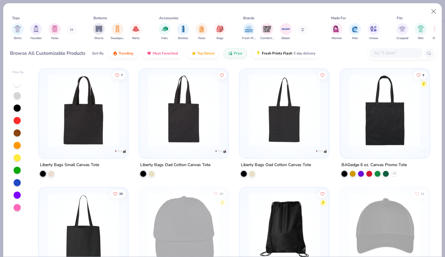
click at [70, 32] on button at bounding box center [71, 29] width 9 height 9
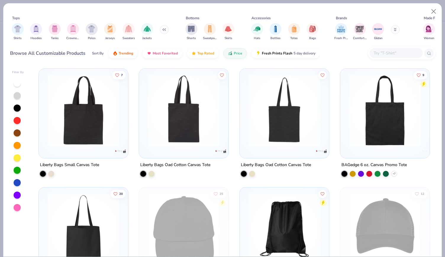
click at [70, 32] on div "filter for Crewnecks" at bounding box center [73, 29] width 12 height 12
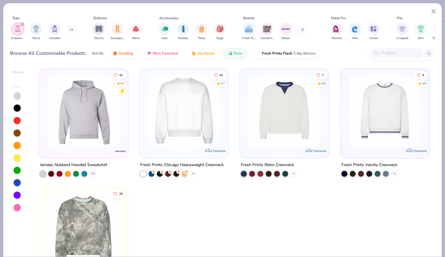
click at [202, 113] on img at bounding box center [184, 111] width 78 height 72
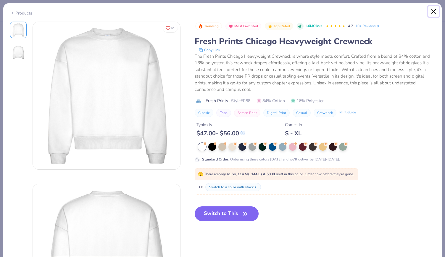
click at [434, 11] on button "Close" at bounding box center [433, 11] width 11 height 11
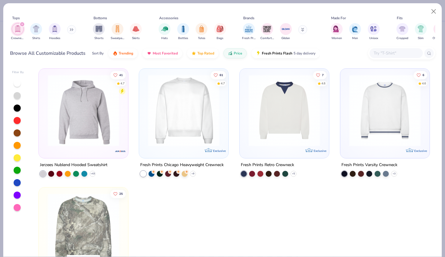
click at [74, 34] on div "Crewnecks Shirts Hoodies" at bounding box center [44, 32] width 68 height 22
click at [71, 30] on icon at bounding box center [70, 30] width 1 height 2
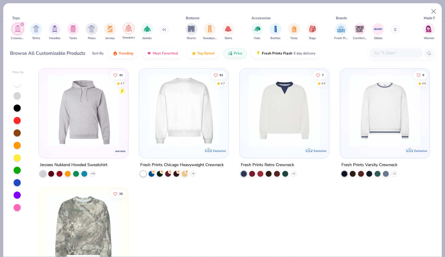
click at [128, 33] on div "filter for Sweaters" at bounding box center [129, 28] width 12 height 12
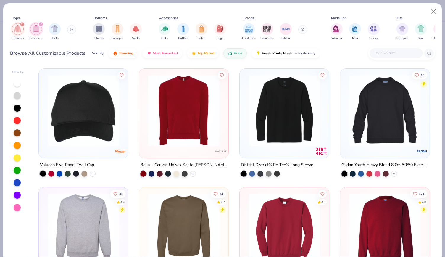
scroll to position [90, 0]
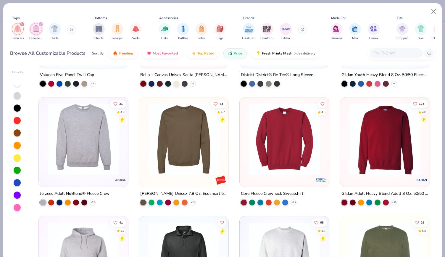
click at [52, 166] on img at bounding box center [84, 139] width 78 height 72
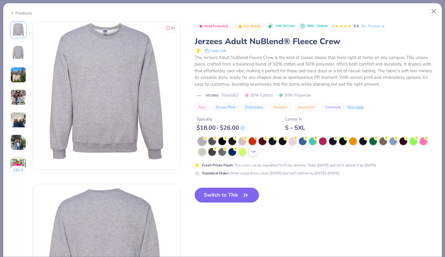
click at [236, 194] on button "Switch to This" at bounding box center [227, 195] width 64 height 15
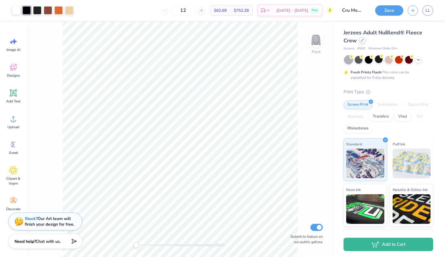
click at [362, 42] on div at bounding box center [362, 40] width 7 height 7
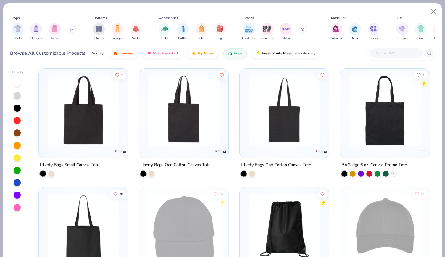
click at [66, 31] on div "Shirts Hoodies Tanks" at bounding box center [44, 32] width 68 height 22
click at [67, 31] on div "Shirts Hoodies Tanks" at bounding box center [44, 32] width 68 height 22
click at [68, 30] on div "Shirts Hoodies Tanks" at bounding box center [44, 32] width 68 height 22
click at [73, 30] on icon at bounding box center [72, 30] width 1 height 2
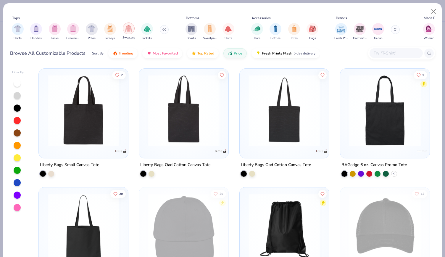
click at [131, 30] on img "filter for Sweaters" at bounding box center [128, 28] width 7 height 7
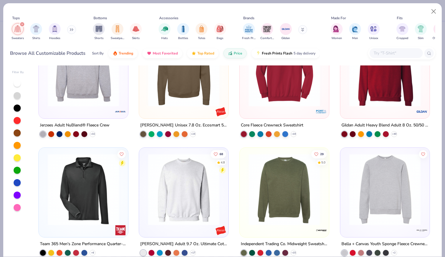
scroll to position [92, 0]
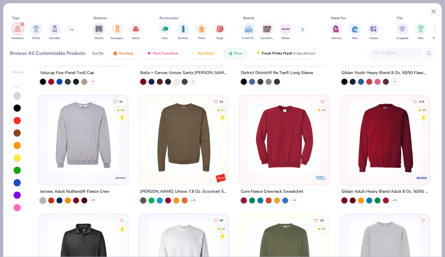
click at [189, 127] on img at bounding box center [184, 137] width 78 height 72
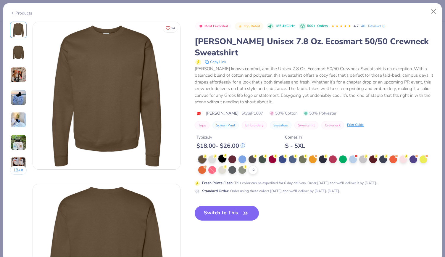
click at [221, 155] on div at bounding box center [222, 159] width 8 height 8
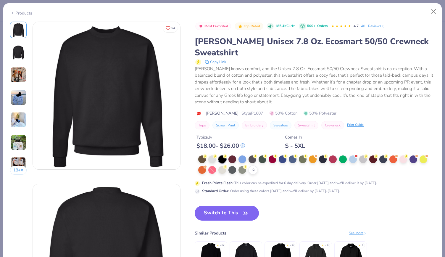
click at [231, 206] on button "Switch to This" at bounding box center [227, 213] width 64 height 15
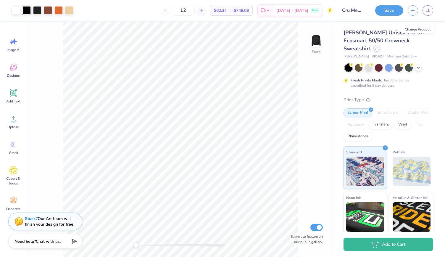
click at [378, 47] on icon at bounding box center [376, 48] width 3 height 3
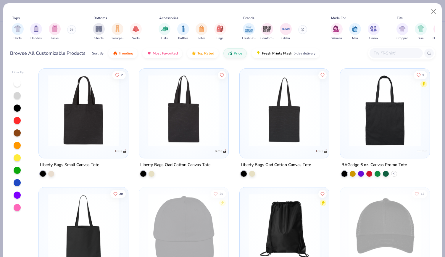
click at [72, 28] on button at bounding box center [71, 29] width 9 height 9
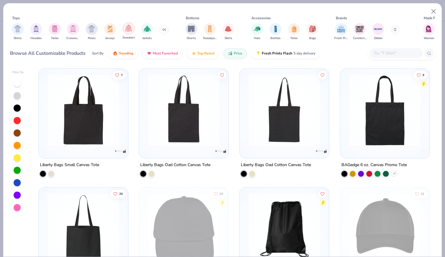
drag, startPoint x: 114, startPoint y: 25, endPoint x: 126, endPoint y: 29, distance: 12.6
click at [126, 29] on div "Shirts Hoodies Tanks Crewnecks Polos Jerseys Sweaters Jackets" at bounding box center [90, 32] width 160 height 22
click at [126, 29] on img "filter for Sweaters" at bounding box center [128, 28] width 7 height 7
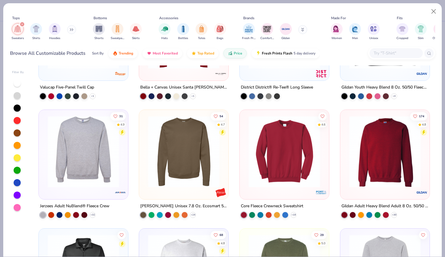
scroll to position [73, 0]
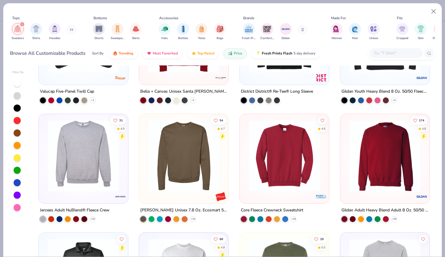
click at [386, 176] on img at bounding box center [385, 156] width 78 height 72
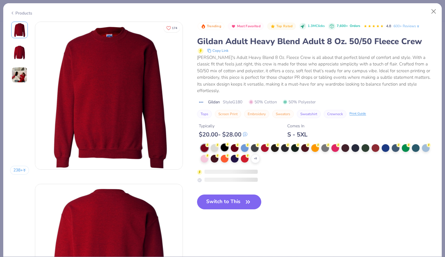
click at [226, 142] on circle at bounding box center [228, 144] width 4 height 4
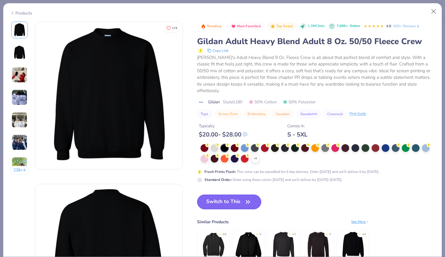
click at [246, 198] on icon "button" at bounding box center [248, 202] width 8 height 8
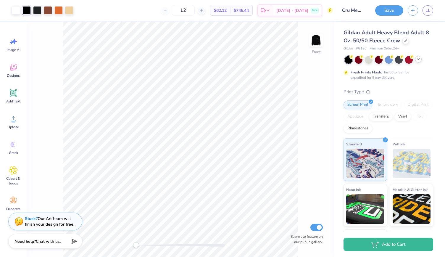
click at [420, 60] on icon at bounding box center [418, 59] width 5 height 5
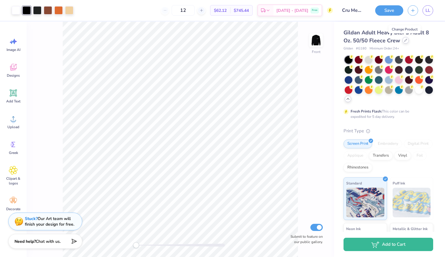
click at [404, 41] on icon at bounding box center [405, 40] width 3 height 3
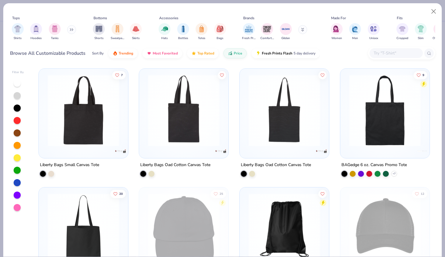
click at [72, 30] on icon at bounding box center [72, 29] width 4 height 3
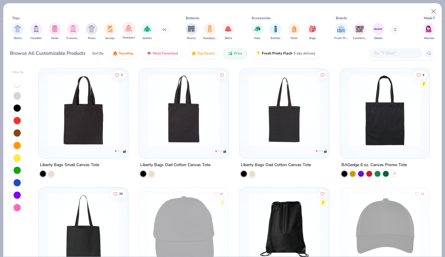
click at [124, 30] on div "filter for Sweaters" at bounding box center [129, 28] width 12 height 12
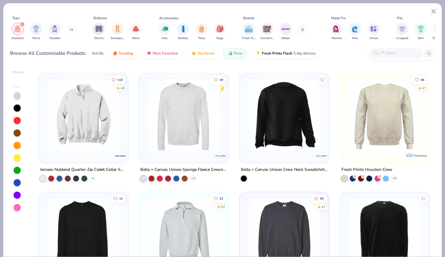
scroll to position [591, 0]
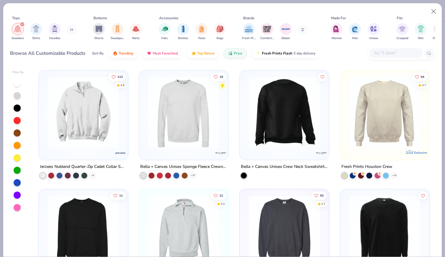
click at [91, 127] on div at bounding box center [6, 112] width 232 height 72
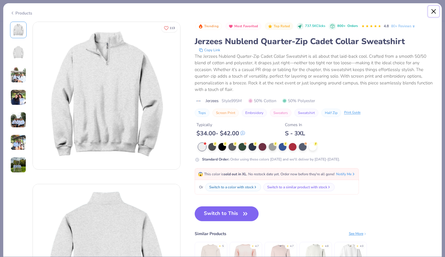
click at [433, 11] on button "Close" at bounding box center [433, 11] width 11 height 11
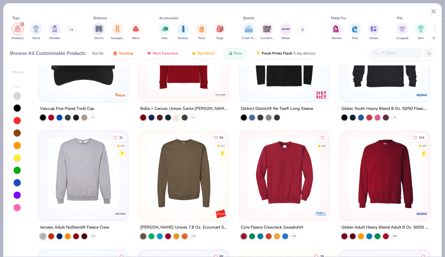
scroll to position [67, 0]
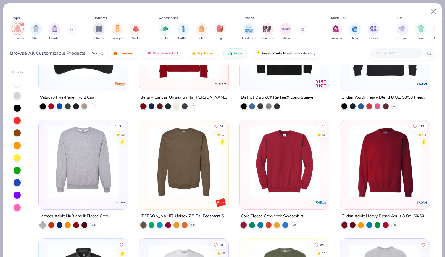
click at [293, 168] on img at bounding box center [285, 162] width 78 height 72
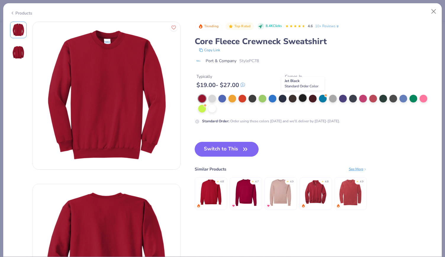
click at [303, 98] on div at bounding box center [303, 98] width 8 height 8
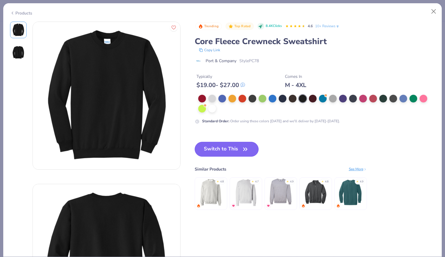
click at [229, 148] on button "Switch to This" at bounding box center [227, 149] width 64 height 15
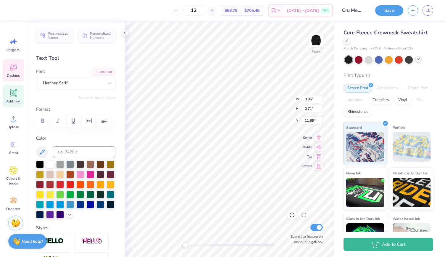
type input "9.98"
type input "2.01"
type input "13.16"
type input "7.87"
type input "6.89"
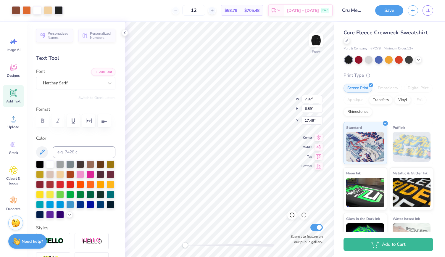
type input "17.46"
click at [294, 216] on icon at bounding box center [291, 214] width 5 height 5
type input "0.71"
type input "0.96"
type input "16.59"
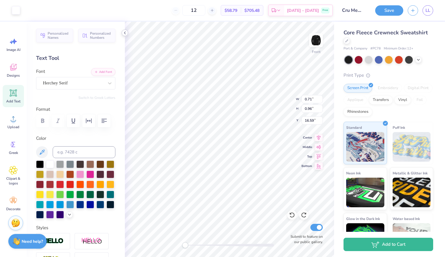
click at [123, 33] on icon at bounding box center [125, 32] width 5 height 5
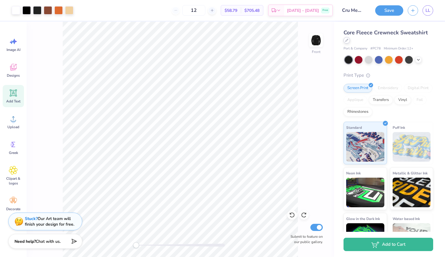
click at [348, 41] on icon at bounding box center [347, 40] width 2 height 2
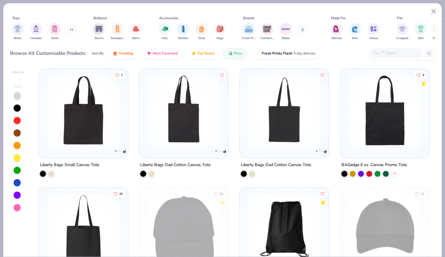
click at [28, 28] on div "Shirts Hoodies Tanks" at bounding box center [44, 32] width 68 height 22
click at [43, 28] on div "Shirts Hoodies Tanks" at bounding box center [44, 32] width 68 height 22
click at [41, 28] on div "filter for Hoodies" at bounding box center [36, 28] width 12 height 12
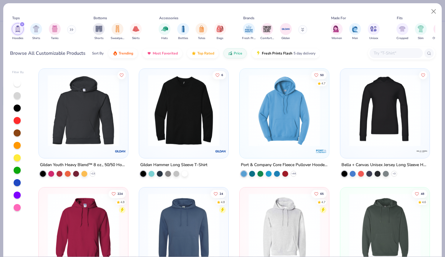
click at [297, 121] on img at bounding box center [285, 111] width 78 height 72
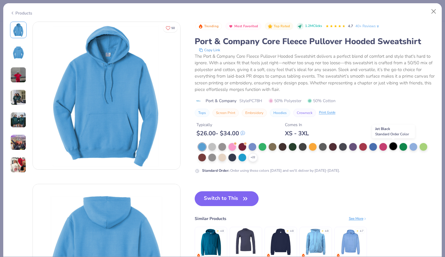
click at [394, 146] on div at bounding box center [393, 146] width 8 height 8
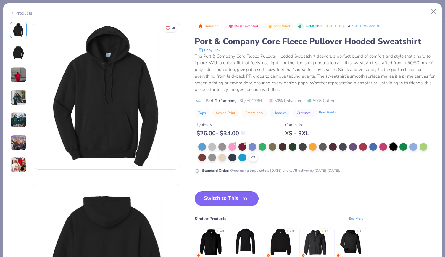
click at [231, 195] on button "Switch to This" at bounding box center [227, 198] width 64 height 15
click at [222, 198] on button "Switch to This" at bounding box center [227, 198] width 64 height 15
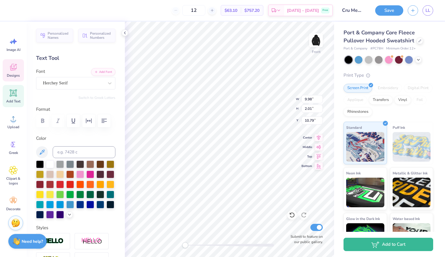
type input "3.85"
type input "0.71"
type input "9.40"
type input "9.98"
type input "2.01"
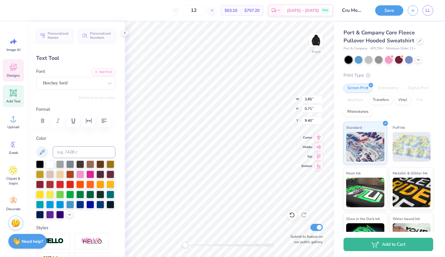
type input "12.75"
type input "3.85"
type input "0.71"
type input "12.04"
type input "9.98"
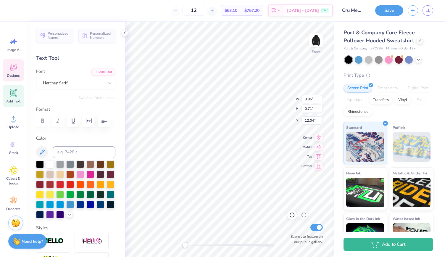
type input "2.01"
type input "13.10"
type input "14.59"
type input "2.45"
type input "6.00"
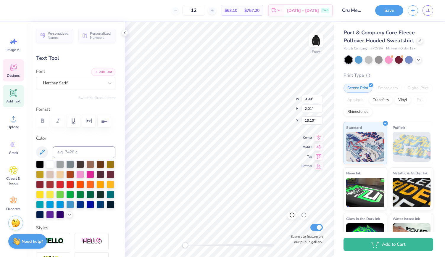
type input "9.98"
type input "2.01"
type input "13.10"
click at [124, 33] on icon at bounding box center [125, 32] width 5 height 5
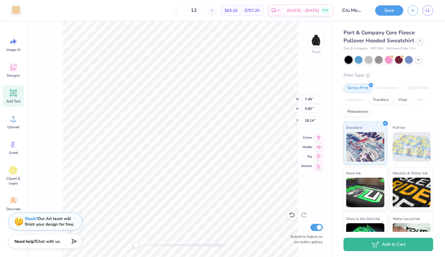
click at [13, 11] on div at bounding box center [16, 10] width 8 height 8
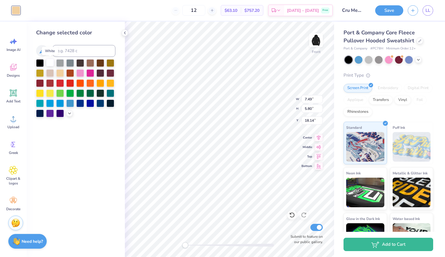
click at [51, 64] on div at bounding box center [50, 63] width 8 height 8
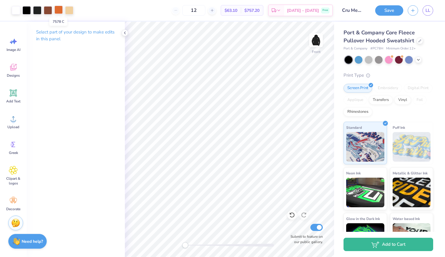
click at [55, 9] on div at bounding box center [58, 10] width 8 height 8
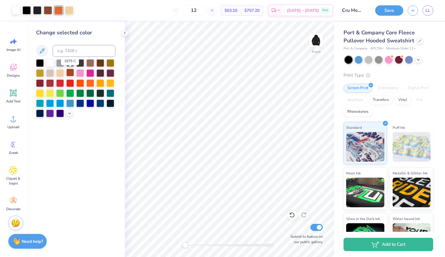
click at [70, 74] on div at bounding box center [70, 73] width 8 height 8
click at [50, 11] on div at bounding box center [48, 10] width 8 height 8
click at [69, 71] on div at bounding box center [70, 73] width 8 height 8
click at [57, 10] on div at bounding box center [58, 10] width 8 height 8
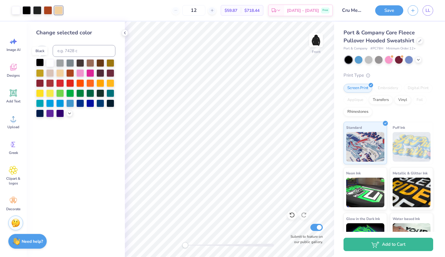
click at [41, 64] on div at bounding box center [40, 63] width 8 height 8
click at [124, 33] on icon at bounding box center [125, 32] width 5 height 5
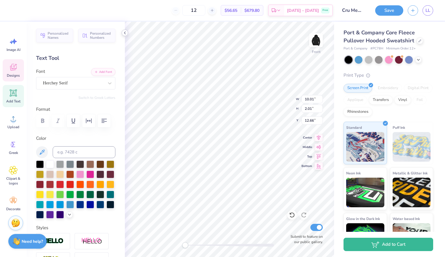
type input "3.85"
type input "0.71"
type input "11.58"
type input "14.59"
type input "2.45"
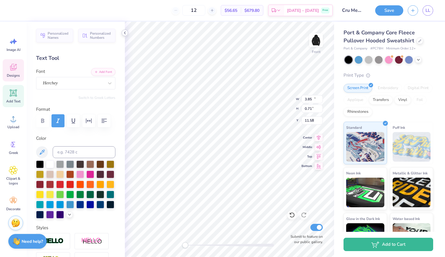
type input "8.27"
click at [126, 34] on icon at bounding box center [125, 32] width 5 height 5
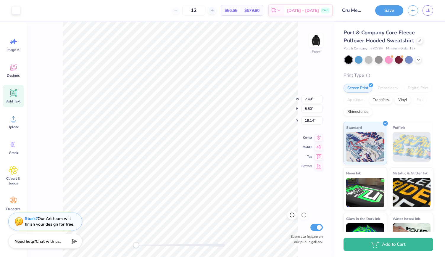
type input "2.01"
type input "0.57"
type input "24.05"
type input "6.36"
type input "6.26"
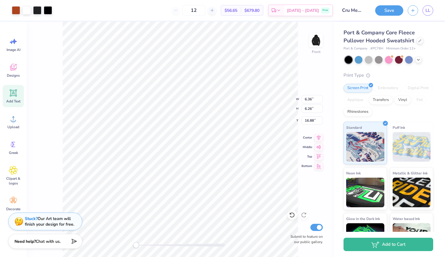
type input "16.59"
click at [292, 214] on icon at bounding box center [292, 215] width 6 height 6
type input "16.68"
click at [419, 41] on icon at bounding box center [420, 40] width 2 height 2
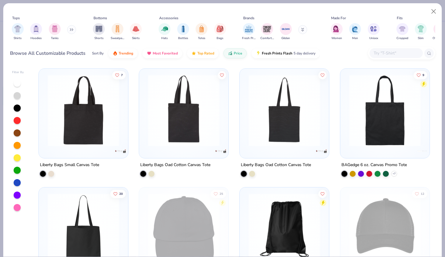
click at [69, 29] on button at bounding box center [71, 29] width 9 height 9
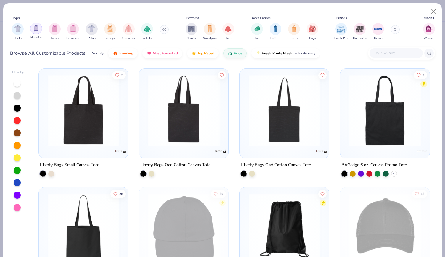
click at [36, 33] on div "filter for Hoodies" at bounding box center [36, 28] width 12 height 12
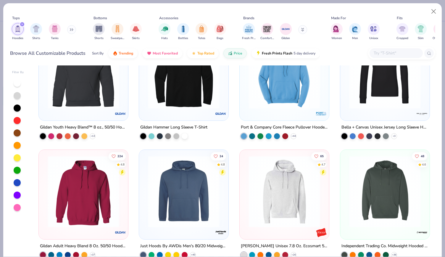
scroll to position [98, 0]
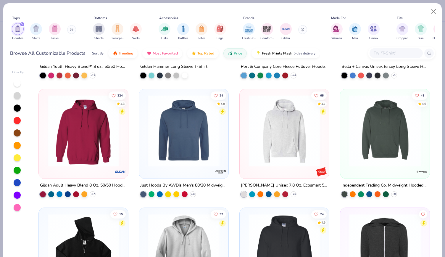
click at [281, 147] on img at bounding box center [285, 131] width 78 height 72
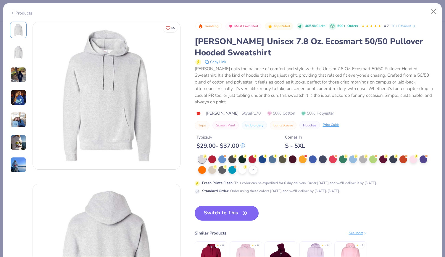
click at [223, 215] on button "Switch to This" at bounding box center [227, 213] width 64 height 15
click at [257, 173] on div "+ 4" at bounding box center [314, 164] width 233 height 19
click at [252, 169] on polyline at bounding box center [253, 169] width 2 height 1
drag, startPoint x: 252, startPoint y: 169, endPoint x: 282, endPoint y: 169, distance: 29.9
click at [231, 133] on div "Typically $ 29.00 - $ 37.00 Comes In S - 5XL" at bounding box center [315, 139] width 241 height 20
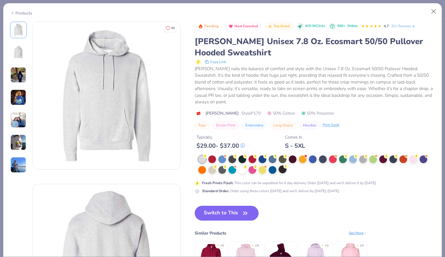
click at [282, 169] on div at bounding box center [283, 169] width 8 height 8
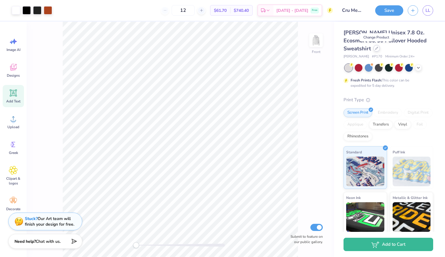
click at [375, 48] on icon at bounding box center [376, 48] width 3 height 3
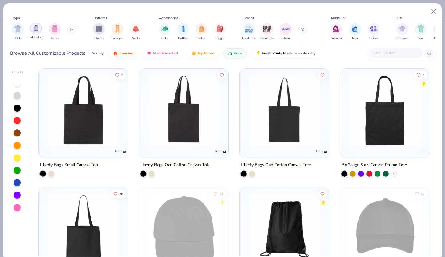
click at [38, 28] on img "filter for Hoodies" at bounding box center [36, 28] width 7 height 7
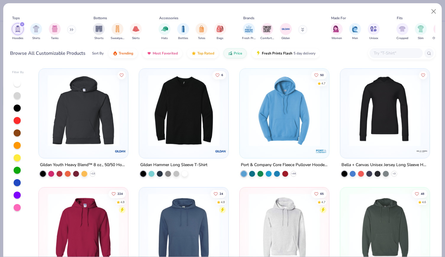
click at [302, 129] on img at bounding box center [285, 111] width 78 height 72
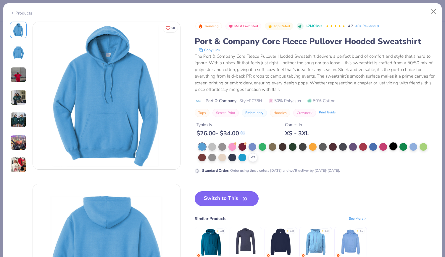
click at [392, 148] on div at bounding box center [393, 146] width 8 height 8
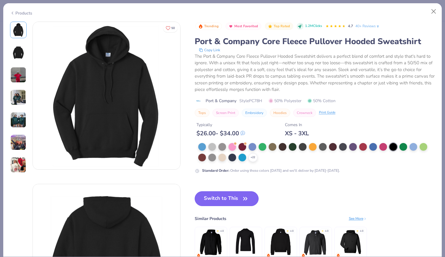
click at [220, 197] on button "Switch to This" at bounding box center [227, 198] width 64 height 15
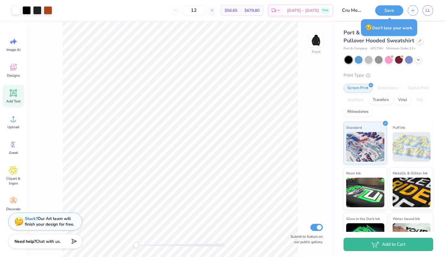
click at [424, 23] on div "Port & Company Core Fleece Pullover Hooded Sweatshirt Port & Company # PC78H Mi…" at bounding box center [389, 139] width 111 height 234
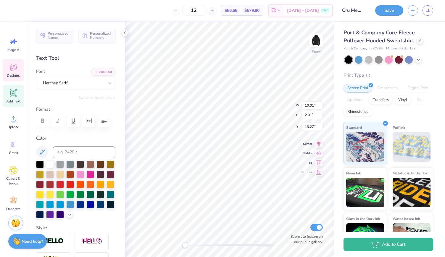
type input "10.01"
type input "2.01"
type input "13.27"
type input "3.85"
type input "0.71"
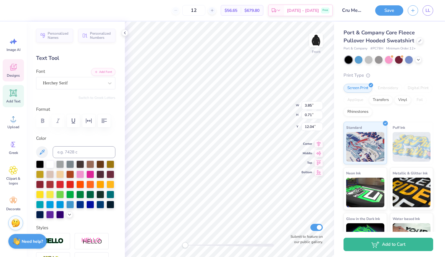
type input "12.04"
type input "10.01"
type input "2.01"
type input "13.27"
type input "3.85"
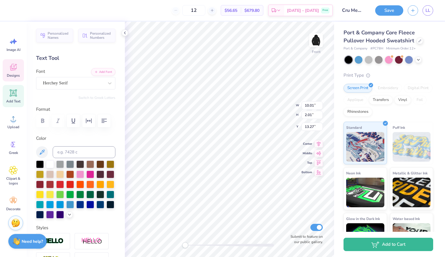
type input "0.71"
type input "12.04"
click at [315, 44] on img at bounding box center [316, 40] width 12 height 12
click at [124, 33] on icon at bounding box center [125, 32] width 5 height 5
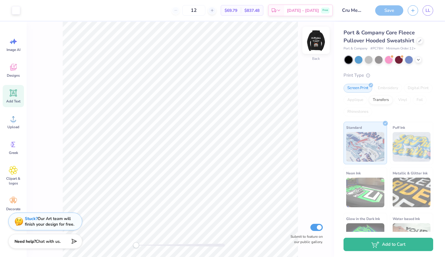
click at [319, 44] on img at bounding box center [316, 40] width 24 height 24
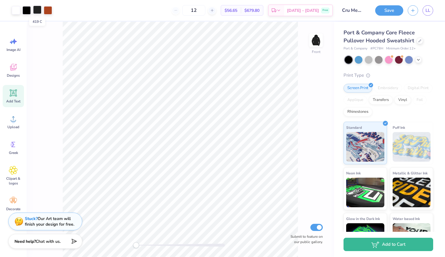
click at [37, 10] on div at bounding box center [37, 10] width 8 height 8
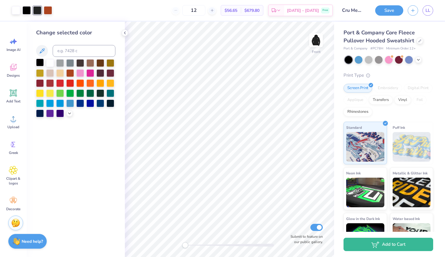
click at [40, 64] on div at bounding box center [40, 63] width 8 height 8
click at [124, 33] on icon at bounding box center [125, 32] width 5 height 5
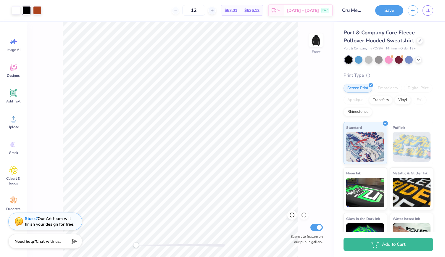
click at [26, 9] on div at bounding box center [26, 10] width 8 height 8
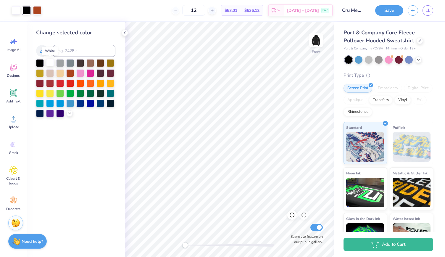
click at [49, 63] on div at bounding box center [50, 63] width 8 height 8
click at [39, 63] on div at bounding box center [40, 63] width 8 height 8
click at [294, 215] on icon at bounding box center [292, 215] width 6 height 6
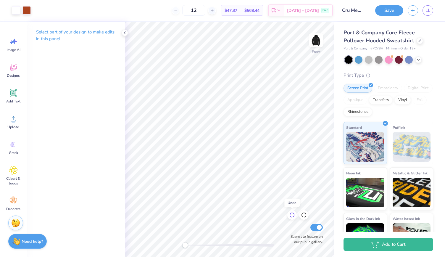
click at [292, 213] on icon at bounding box center [291, 214] width 5 height 5
click at [125, 33] on icon at bounding box center [125, 32] width 5 height 5
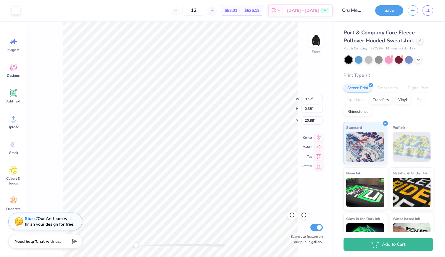
type input "6.04"
type input "4.68"
type input "17.70"
type input "6.35"
type input "6.26"
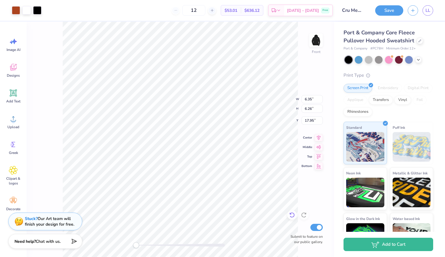
click at [291, 214] on icon at bounding box center [290, 213] width 1 height 1
type input "16.69"
type input "16.75"
type input "6.09"
type input "6.02"
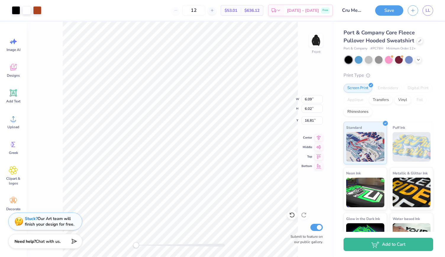
type input "16.81"
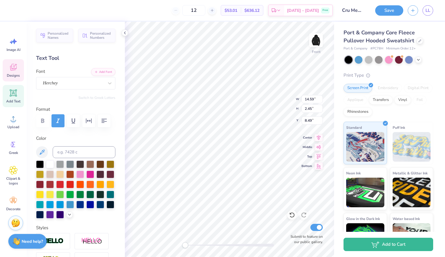
type input "10.01"
type input "2.01"
type input "13.27"
type input "14.59"
type input "2.45"
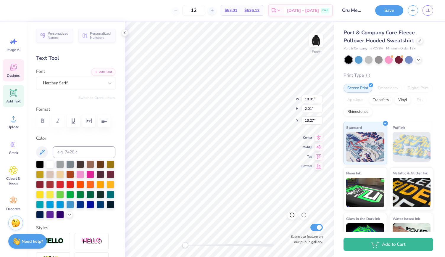
type input "8.49"
type input "3.85"
type input "0.71"
type input "12.04"
type input "10.01"
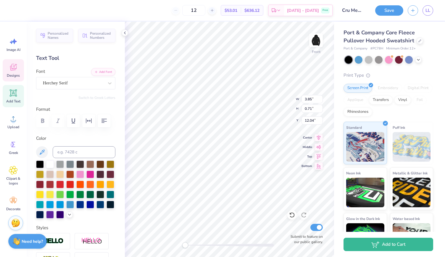
type input "2.01"
type input "13.27"
type input "14.59"
type input "2.45"
type input "8.49"
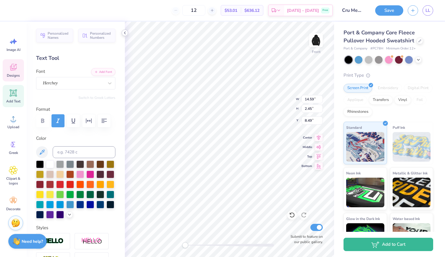
click at [127, 32] on icon at bounding box center [125, 32] width 5 height 5
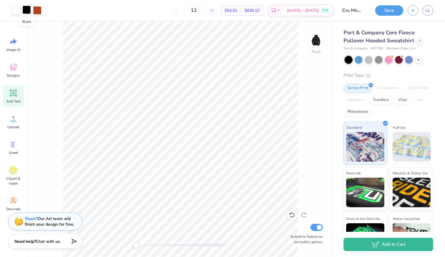
click at [28, 8] on div at bounding box center [26, 10] width 8 height 8
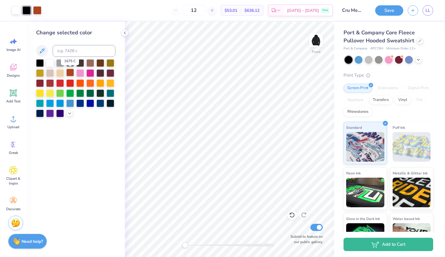
click at [71, 73] on div at bounding box center [70, 73] width 8 height 8
click at [124, 34] on icon at bounding box center [125, 32] width 5 height 5
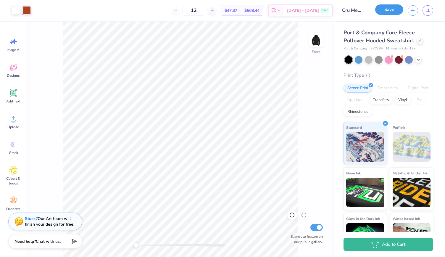
click at [386, 10] on button "Save" at bounding box center [389, 9] width 28 height 10
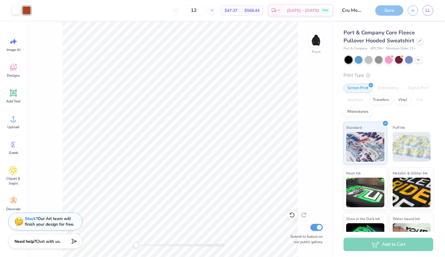
click at [378, 247] on div "Add to Cart" at bounding box center [389, 244] width 90 height 13
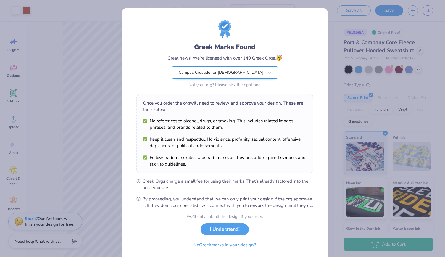
click at [242, 71] on div "Campus Crusade for [DEMOGRAPHIC_DATA]" at bounding box center [221, 73] width 86 height 12
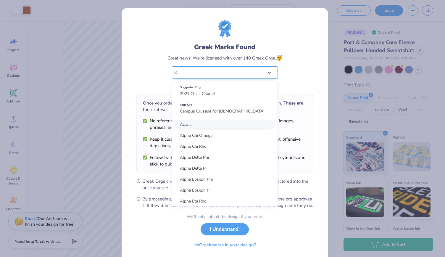
click at [243, 72] on div "Campus Crusade for [DEMOGRAPHIC_DATA]" at bounding box center [221, 72] width 85 height 7
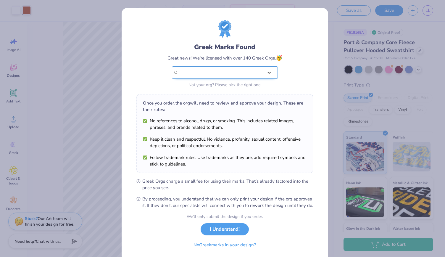
click at [234, 75] on div "Campus Crusade for [DEMOGRAPHIC_DATA]" at bounding box center [221, 72] width 85 height 7
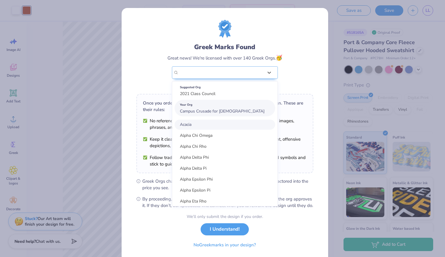
click at [221, 112] on span "Campus Crusade for [DEMOGRAPHIC_DATA]" at bounding box center [222, 111] width 85 height 6
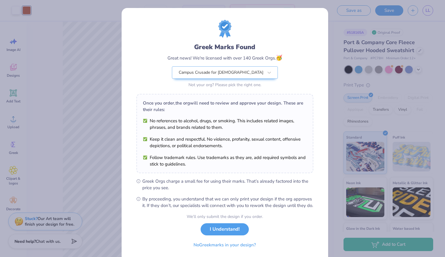
click at [267, 74] on div "Greek Marks Found Great news! We're licensed with over 140 Greek Orgs. 🥳 Campus…" at bounding box center [225, 65] width 115 height 47
click at [225, 234] on button "I Understand!" at bounding box center [225, 228] width 48 height 12
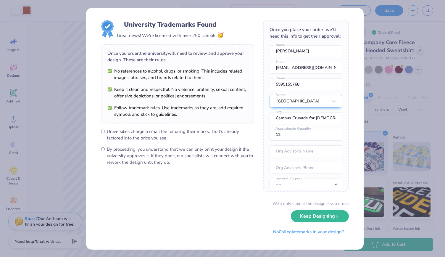
click at [225, 237] on div "We’ll only submit the design if you order. Keep Designing No Collegiate marks i…" at bounding box center [225, 218] width 248 height 37
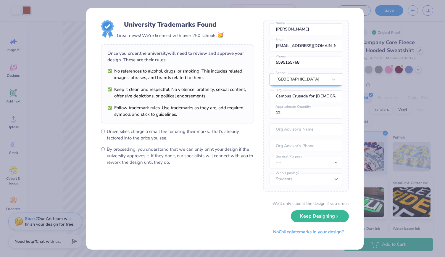
scroll to position [30, 0]
click at [326, 213] on button "Keep Designing" at bounding box center [320, 215] width 58 height 12
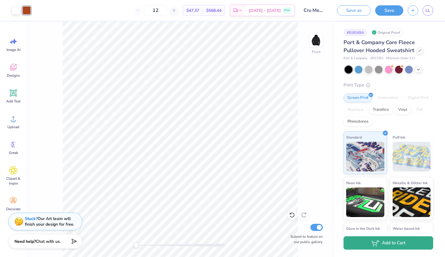
click at [382, 245] on button "Add to Cart" at bounding box center [389, 242] width 90 height 13
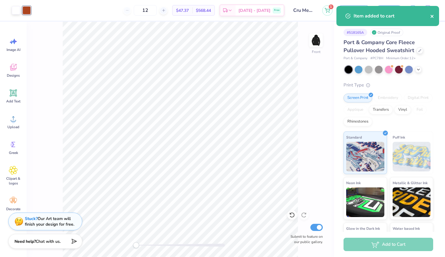
click at [432, 18] on icon "close" at bounding box center [432, 16] width 4 height 5
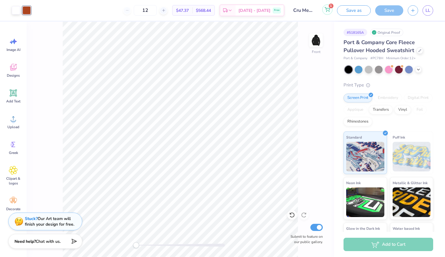
click at [328, 12] on button "1" at bounding box center [327, 9] width 10 height 10
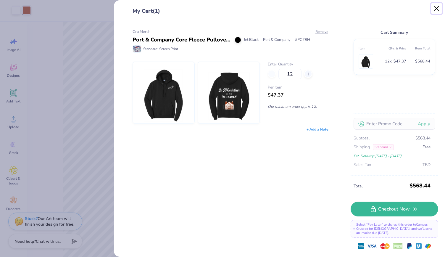
click at [434, 10] on button "Close" at bounding box center [436, 8] width 11 height 11
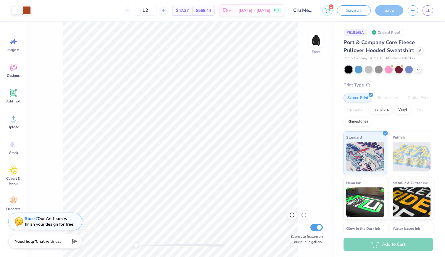
click at [386, 12] on div "Save" at bounding box center [389, 10] width 28 height 10
